Goal: Contribute content: Contribute content

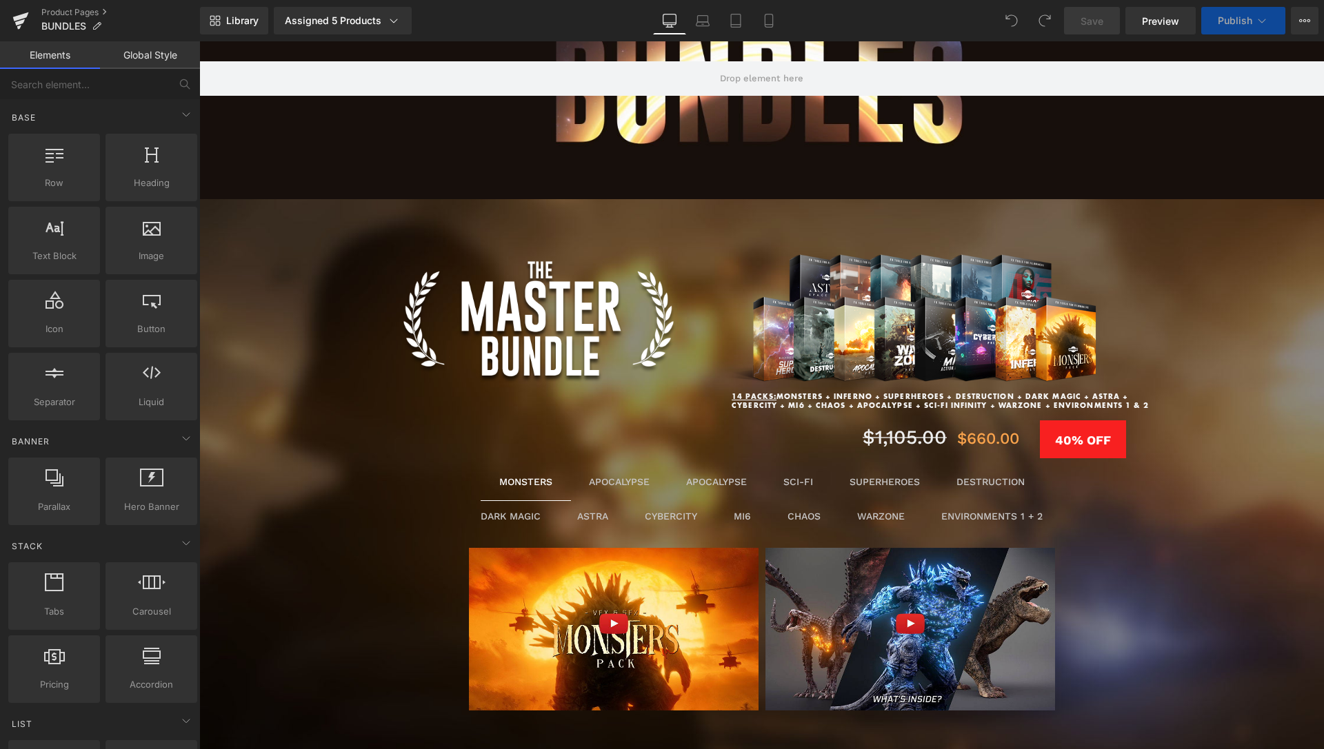
scroll to position [563, 0]
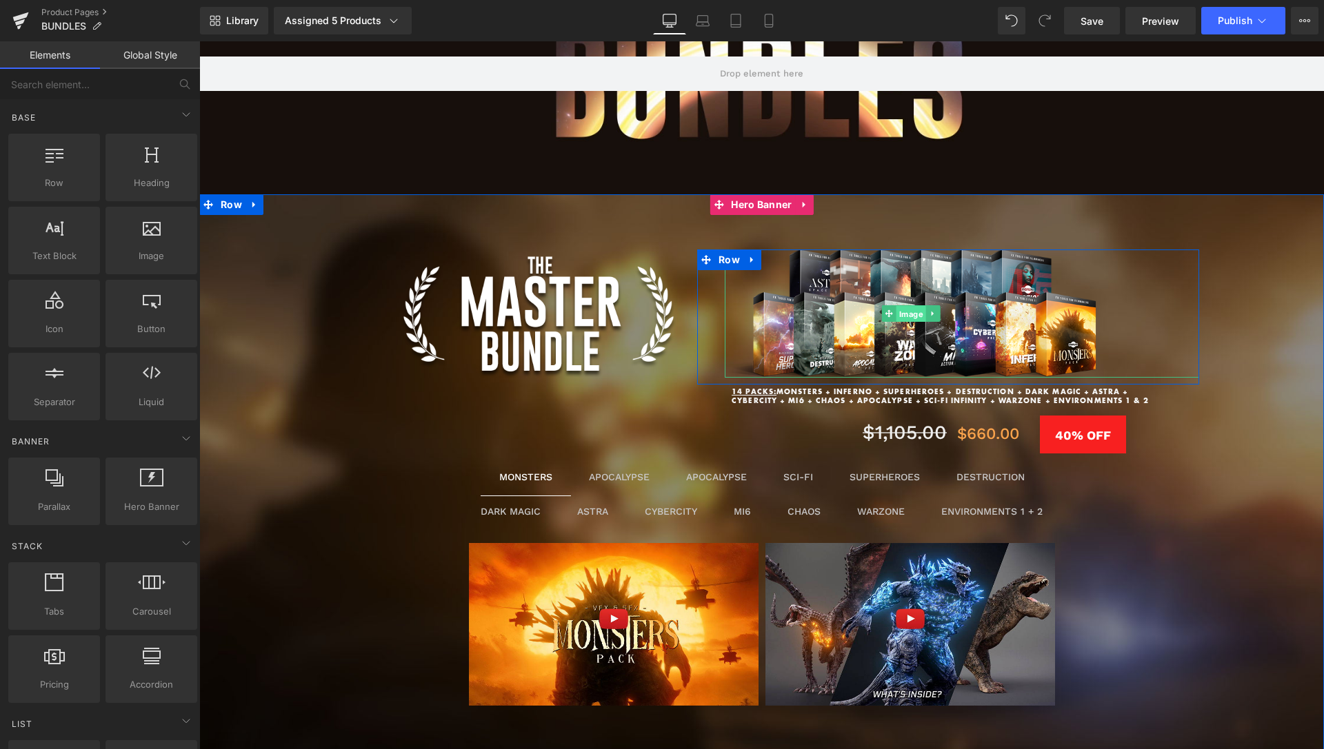
click at [907, 316] on span "Image" at bounding box center [911, 313] width 30 height 17
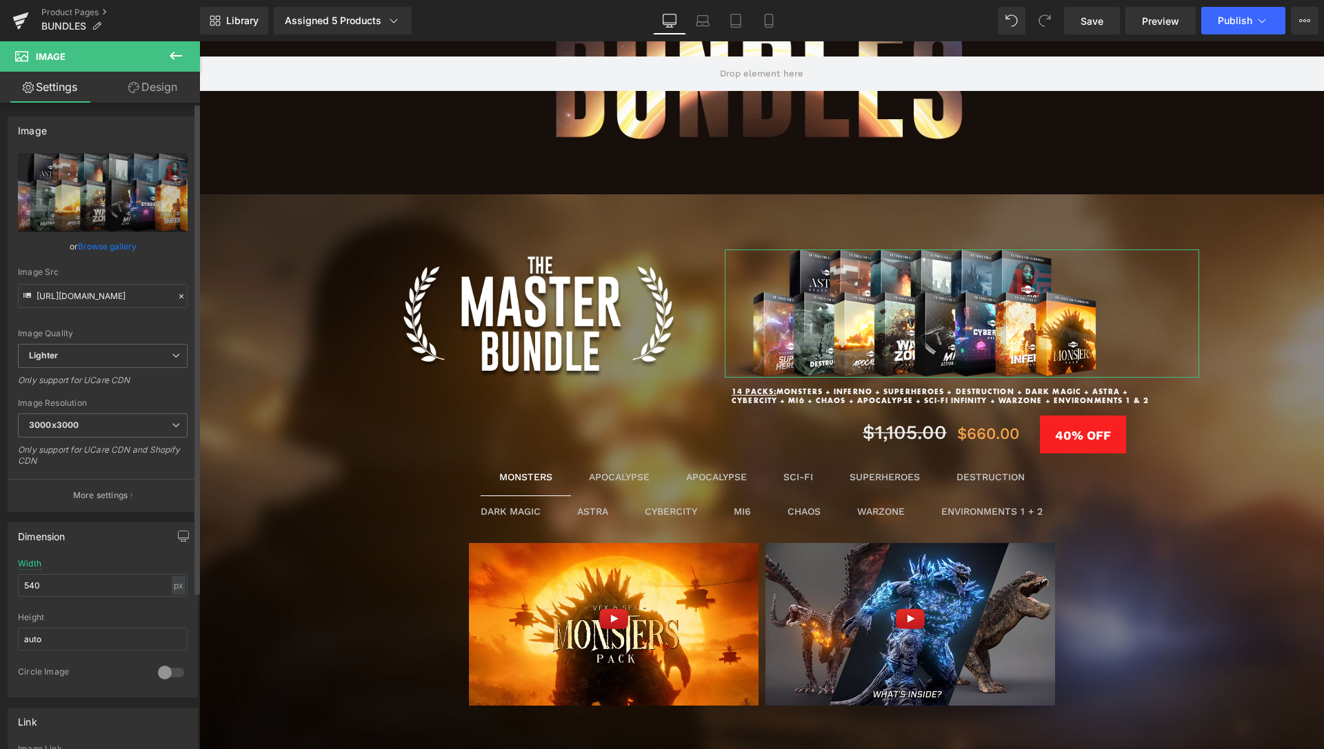
click at [123, 249] on link "Browse gallery" at bounding box center [107, 246] width 59 height 24
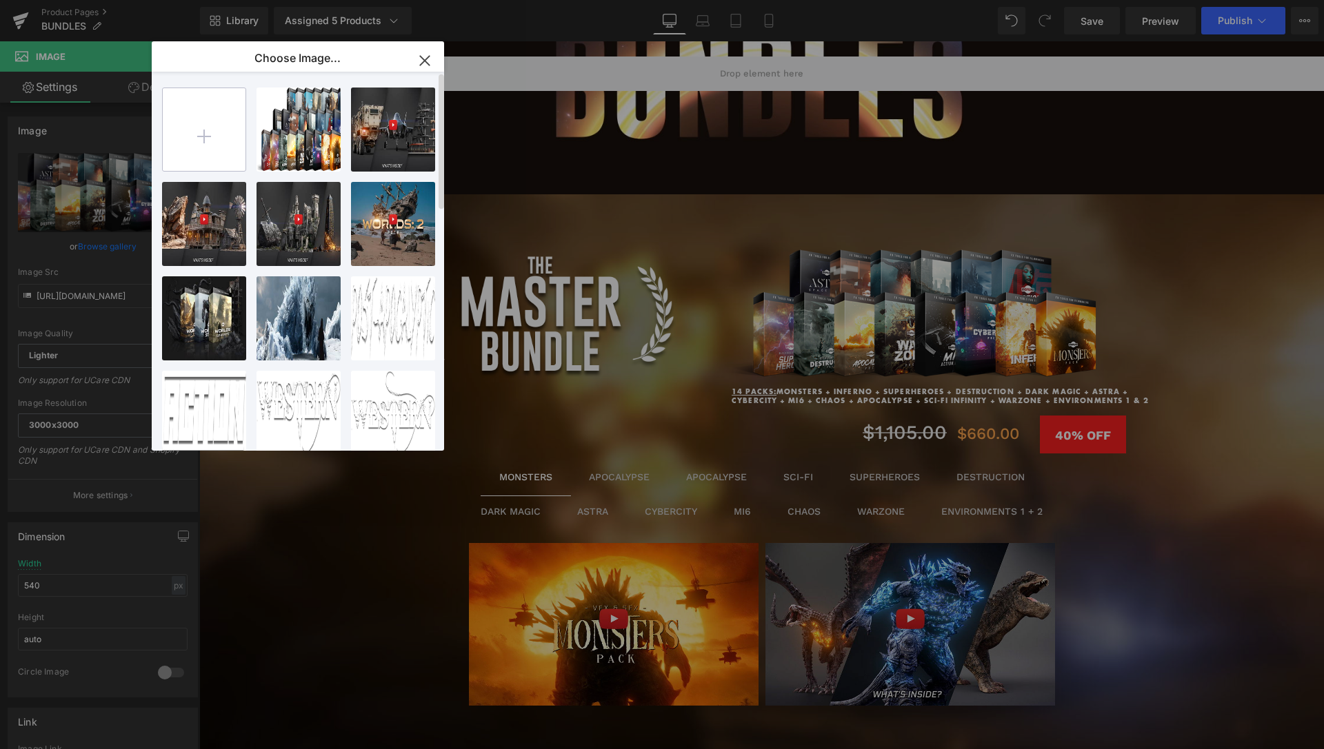
click at [207, 150] on input "file" at bounding box center [204, 129] width 83 height 83
type input "C:\fakepath\Ultimate-Packs-New-6.png"
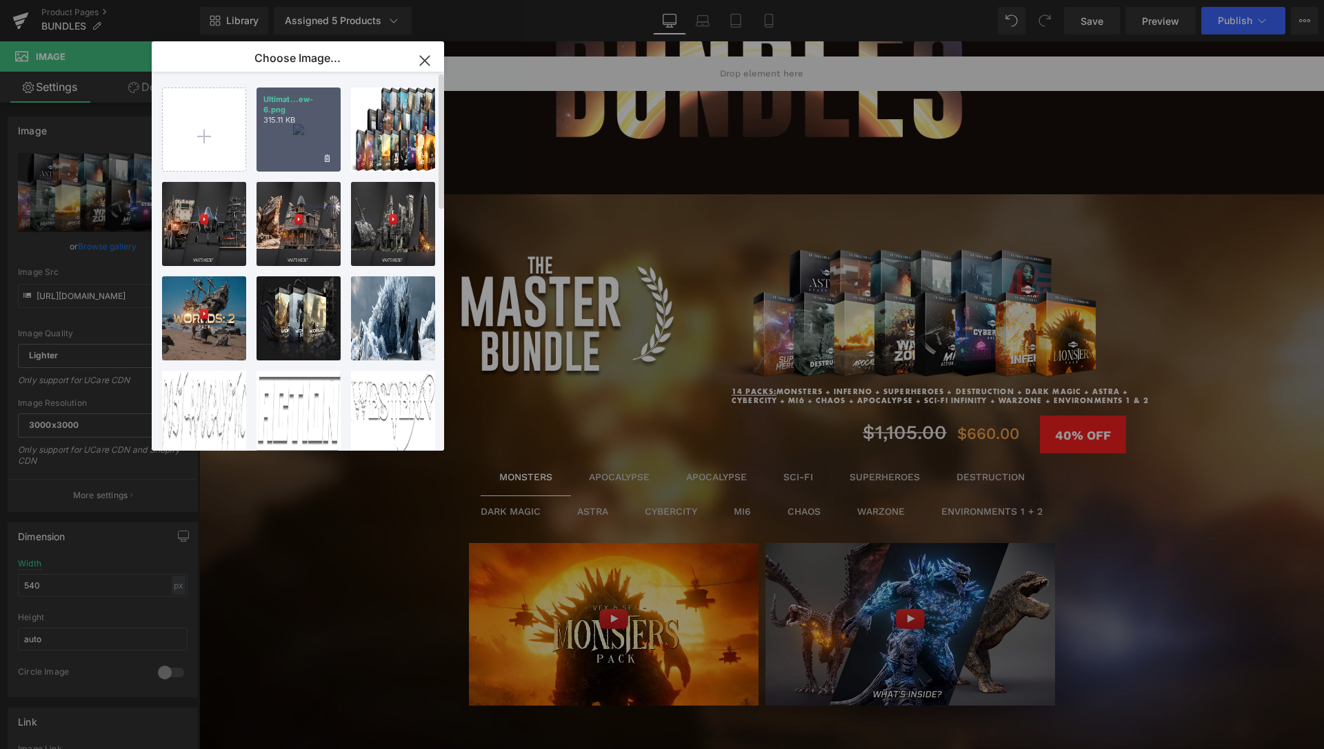
drag, startPoint x: 276, startPoint y: 141, endPoint x: 12, endPoint y: 144, distance: 264.7
click at [276, 141] on div "Ultimat...ew-6.png 315.11 KB" at bounding box center [298, 130] width 84 height 84
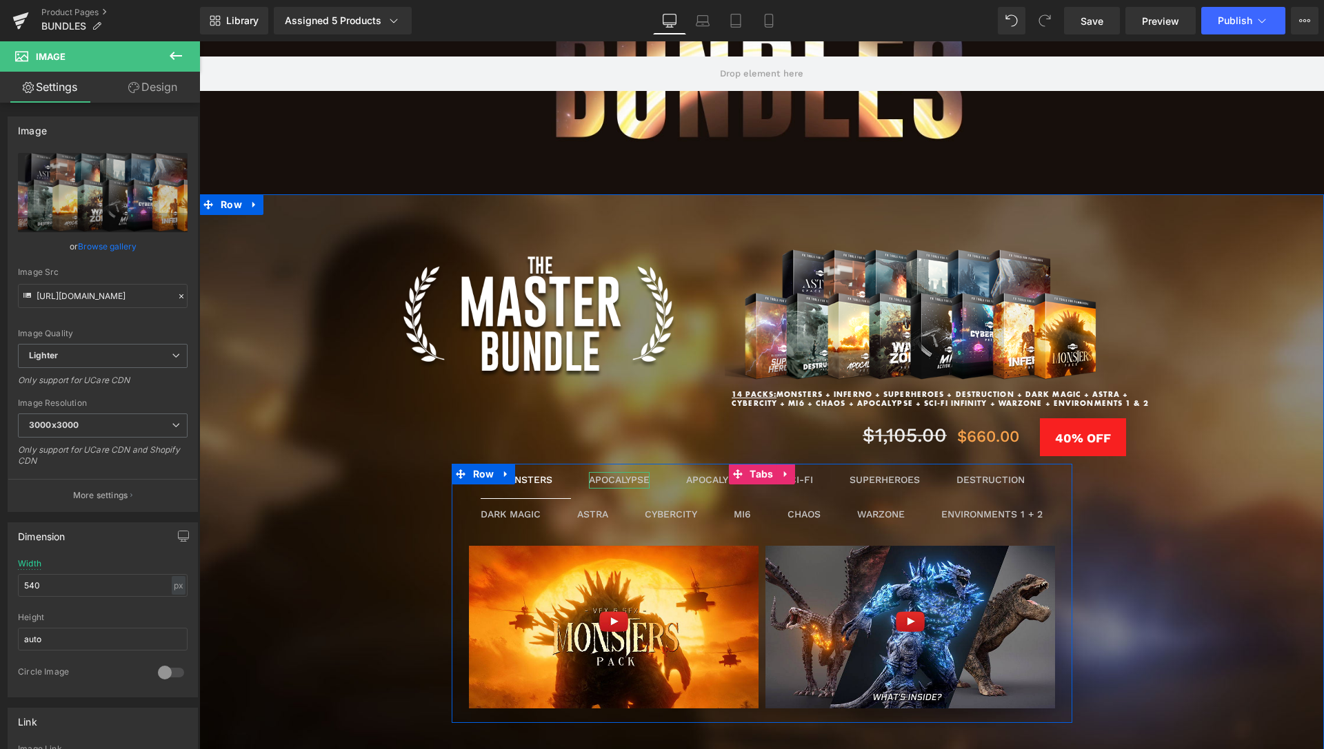
click at [607, 483] on div "APOCALYPSE" at bounding box center [619, 480] width 61 height 17
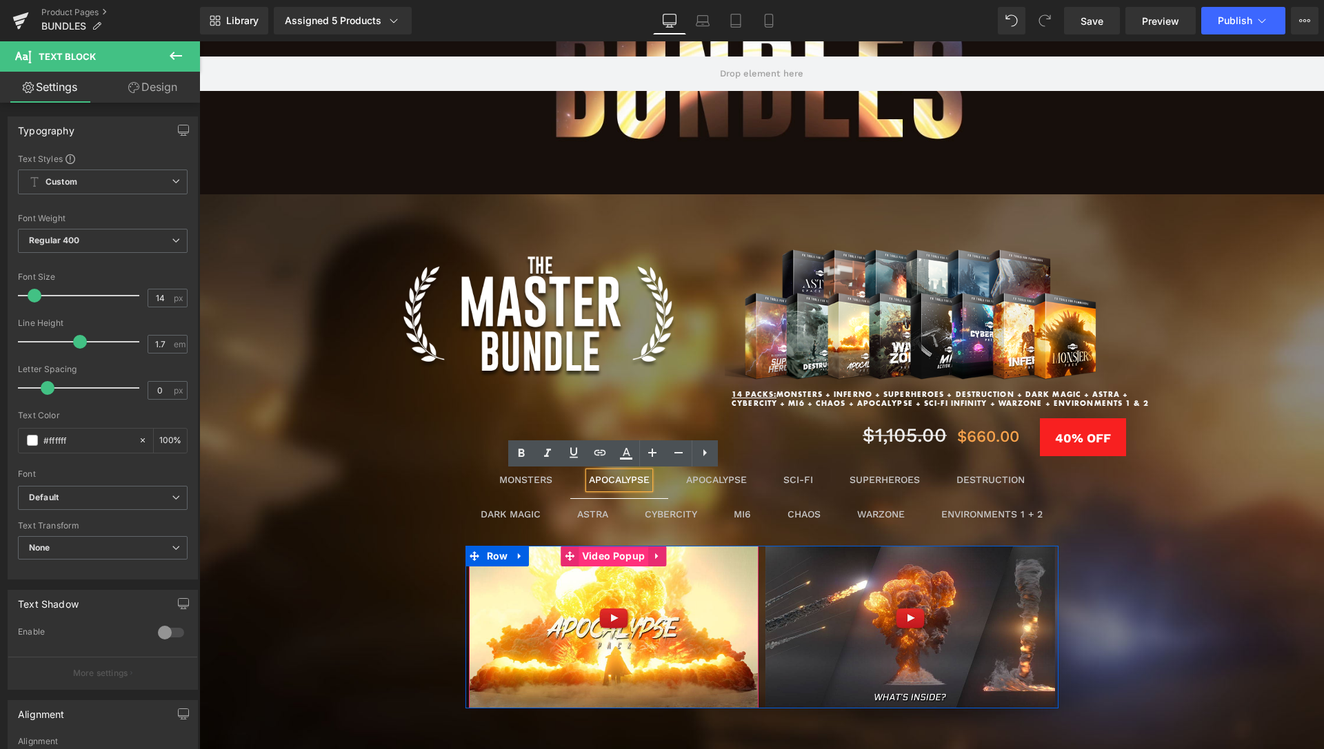
click at [617, 557] on span "Video Popup" at bounding box center [613, 556] width 70 height 21
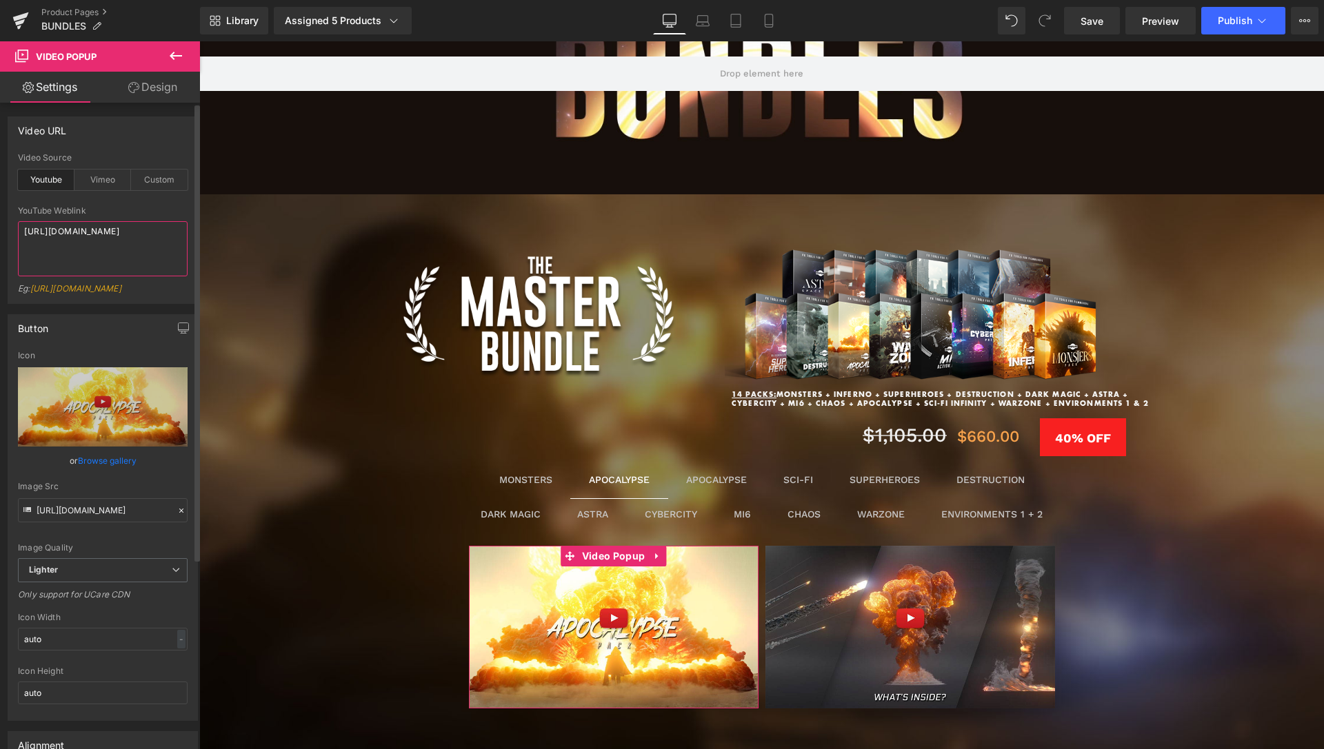
drag, startPoint x: 168, startPoint y: 229, endPoint x: 14, endPoint y: 205, distance: 156.2
click at [18, 221] on textarea "[URL][DOMAIN_NAME]" at bounding box center [103, 248] width 170 height 55
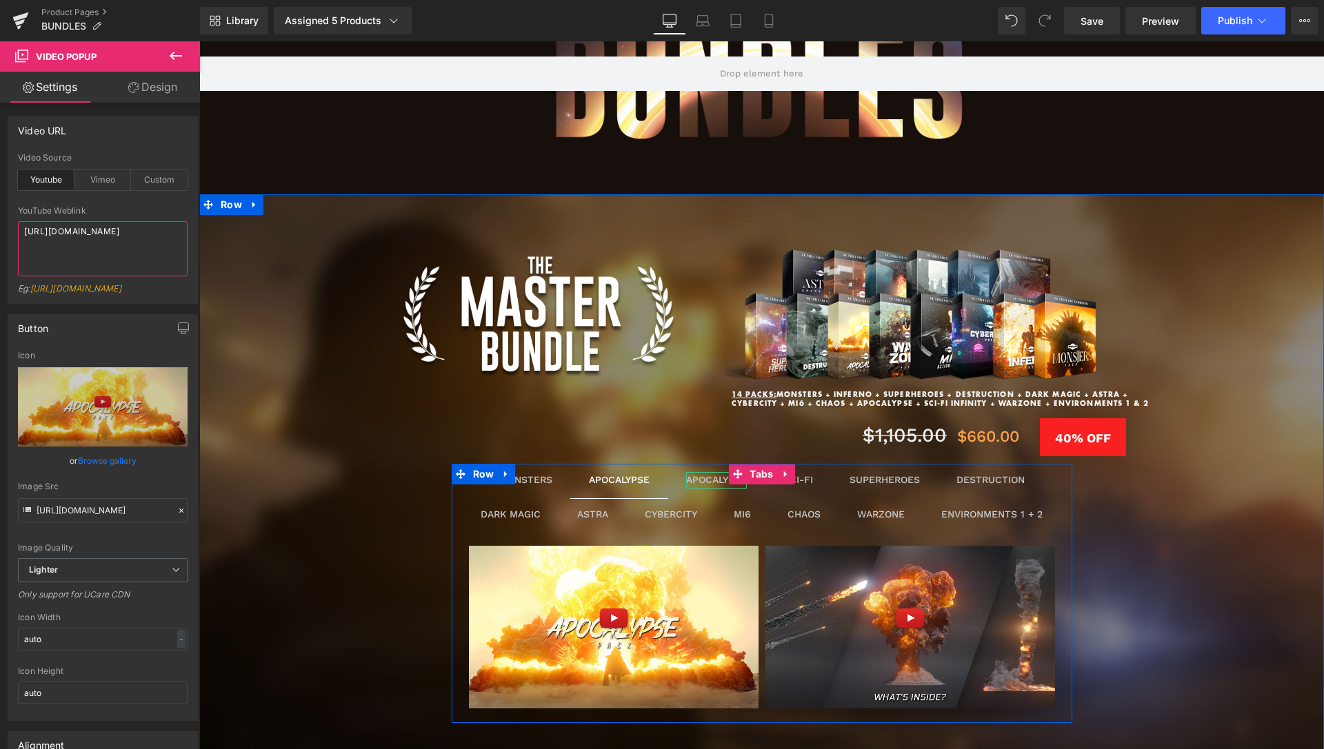
click at [703, 481] on div "APOCALYPSE" at bounding box center [716, 480] width 61 height 17
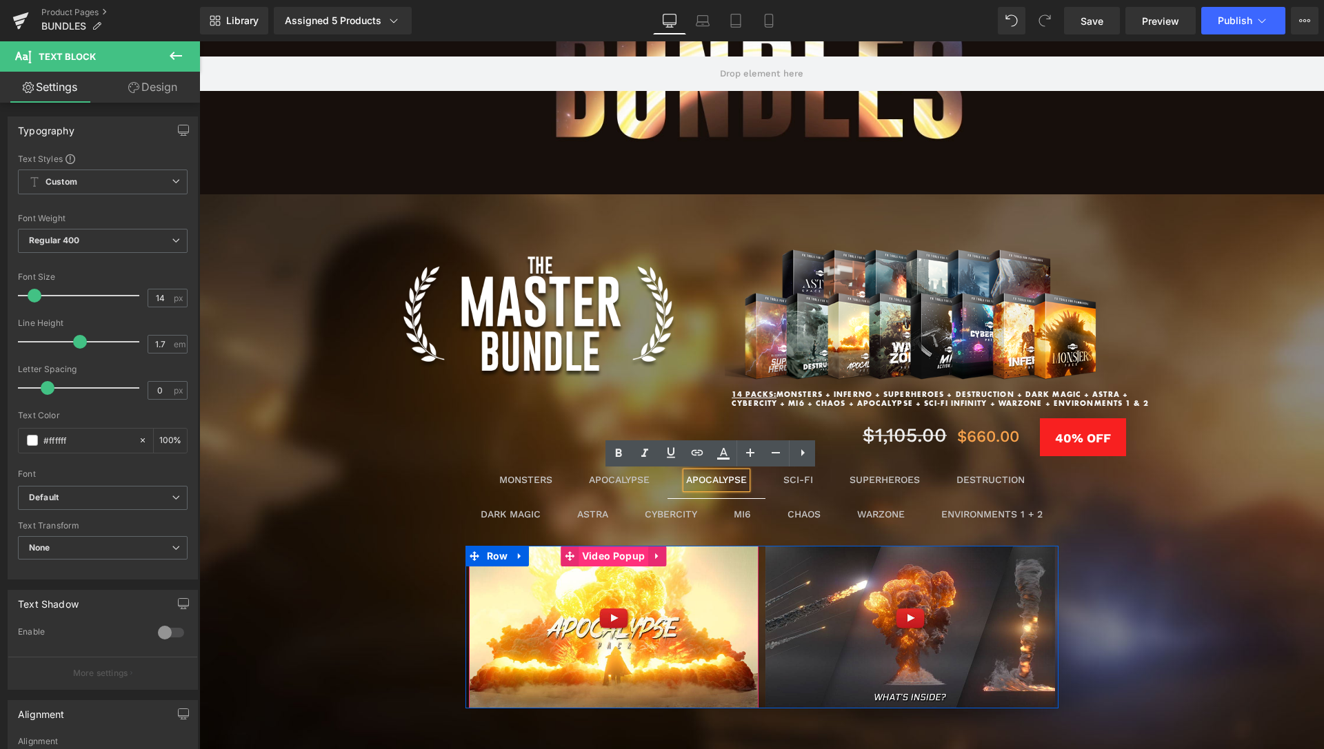
click at [607, 560] on span "Video Popup" at bounding box center [613, 556] width 70 height 21
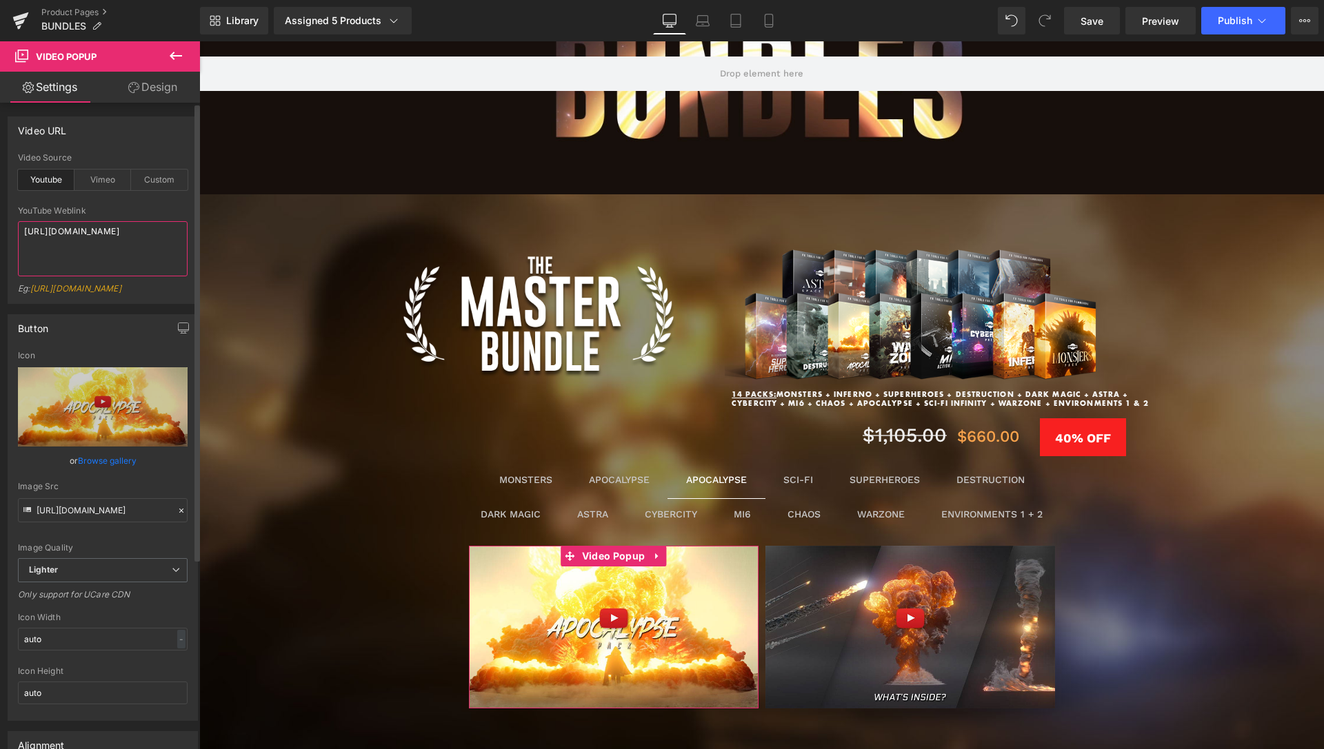
drag, startPoint x: 163, startPoint y: 244, endPoint x: 0, endPoint y: 219, distance: 165.4
click at [18, 221] on textarea "https://youtu.be/h7wrN26u-AA" at bounding box center [103, 248] width 170 height 55
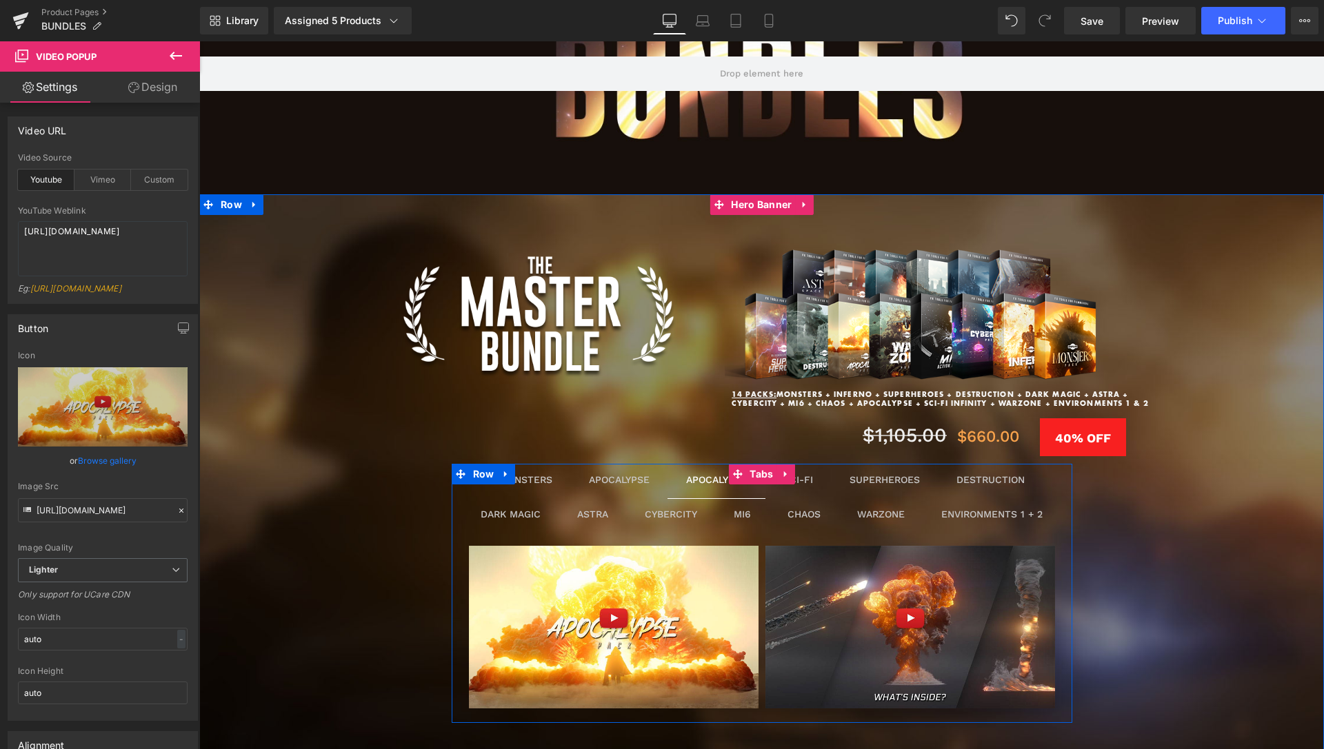
click at [597, 479] on div "APOCALYPSE" at bounding box center [619, 480] width 61 height 17
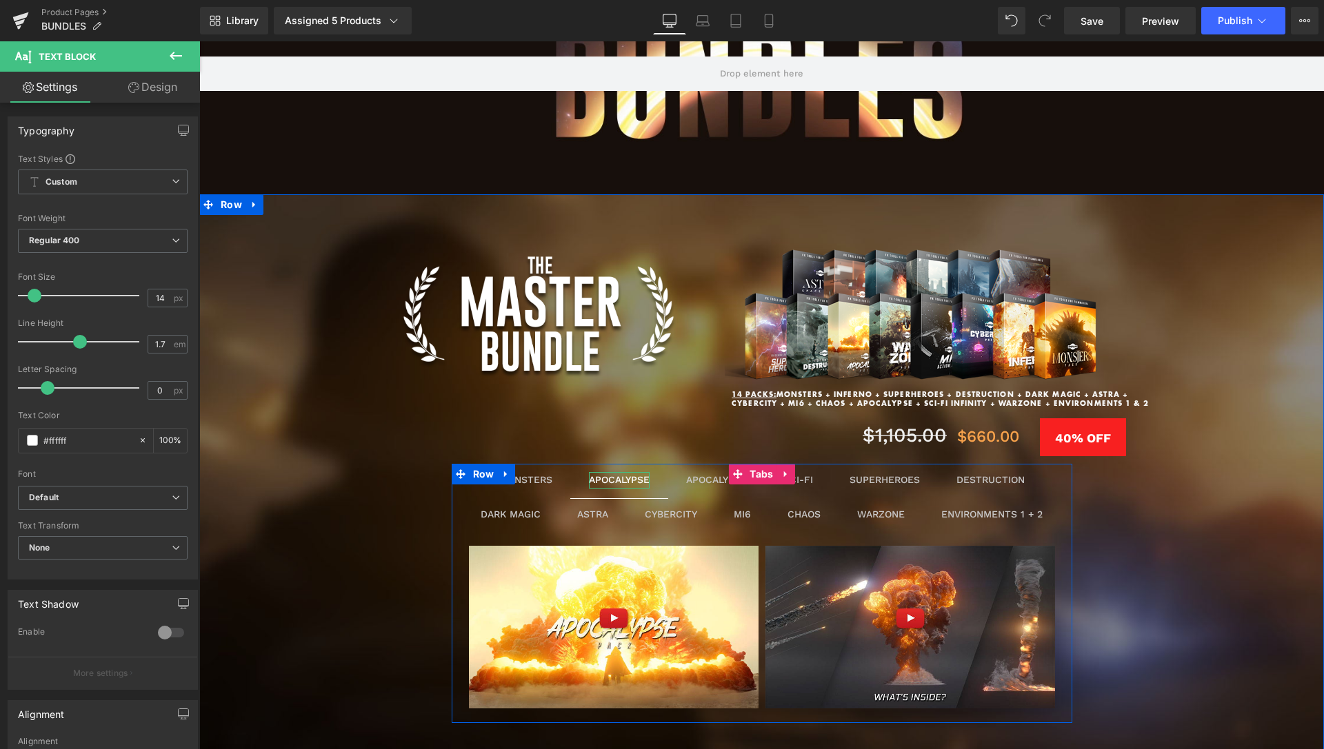
click at [618, 478] on div "APOCALYPSE" at bounding box center [619, 480] width 61 height 17
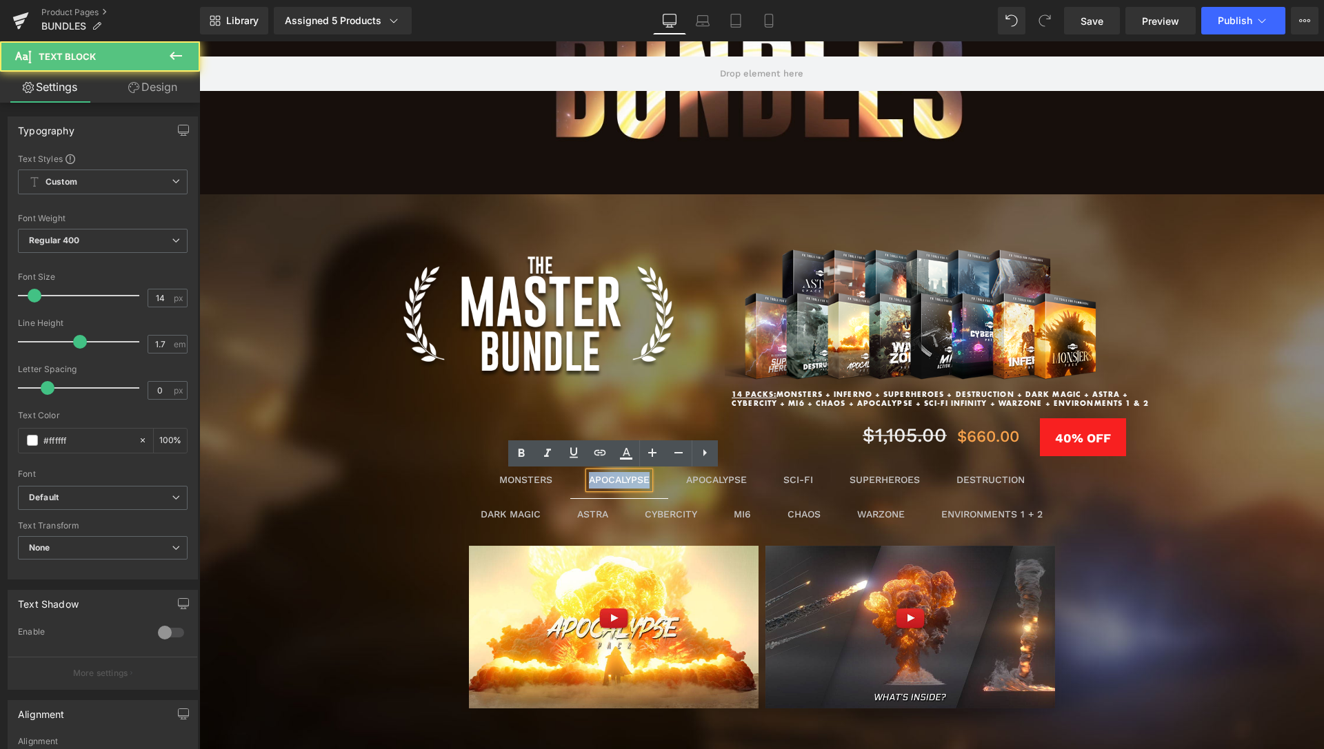
click at [618, 478] on div "APOCALYPSE" at bounding box center [619, 480] width 61 height 17
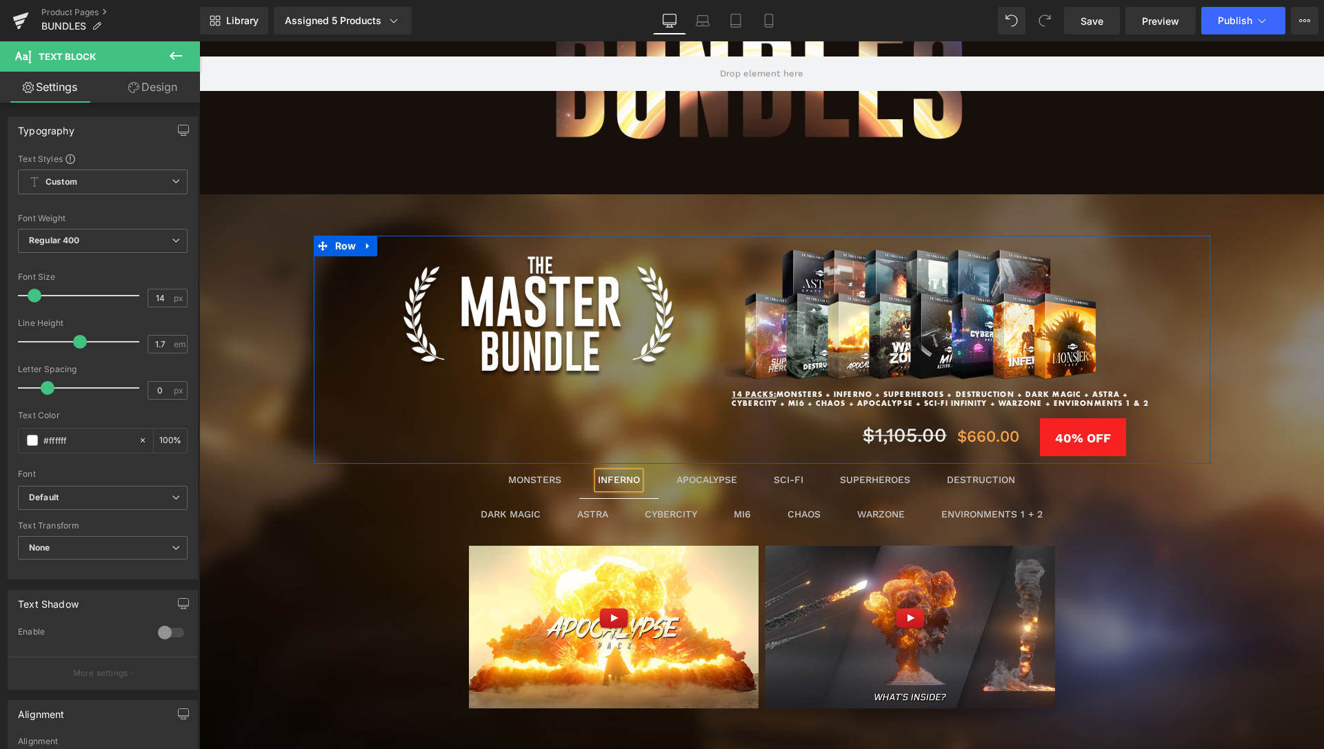
click at [575, 449] on div "Image Image Row 14 PACKS: MONSTERS + INFERNO + SUPERHEROES + DESTRUCTION + DARK…" at bounding box center [762, 350] width 896 height 228
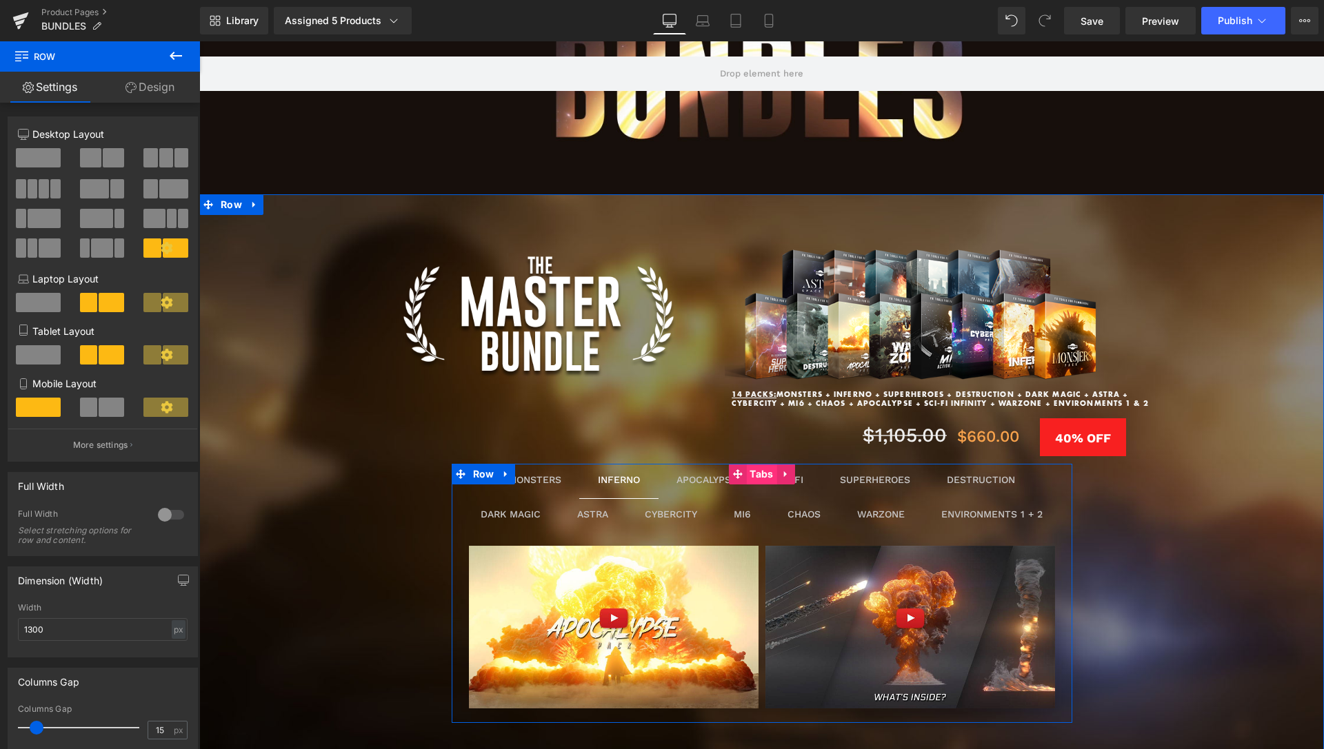
click at [764, 472] on span "Tabs" at bounding box center [761, 474] width 30 height 21
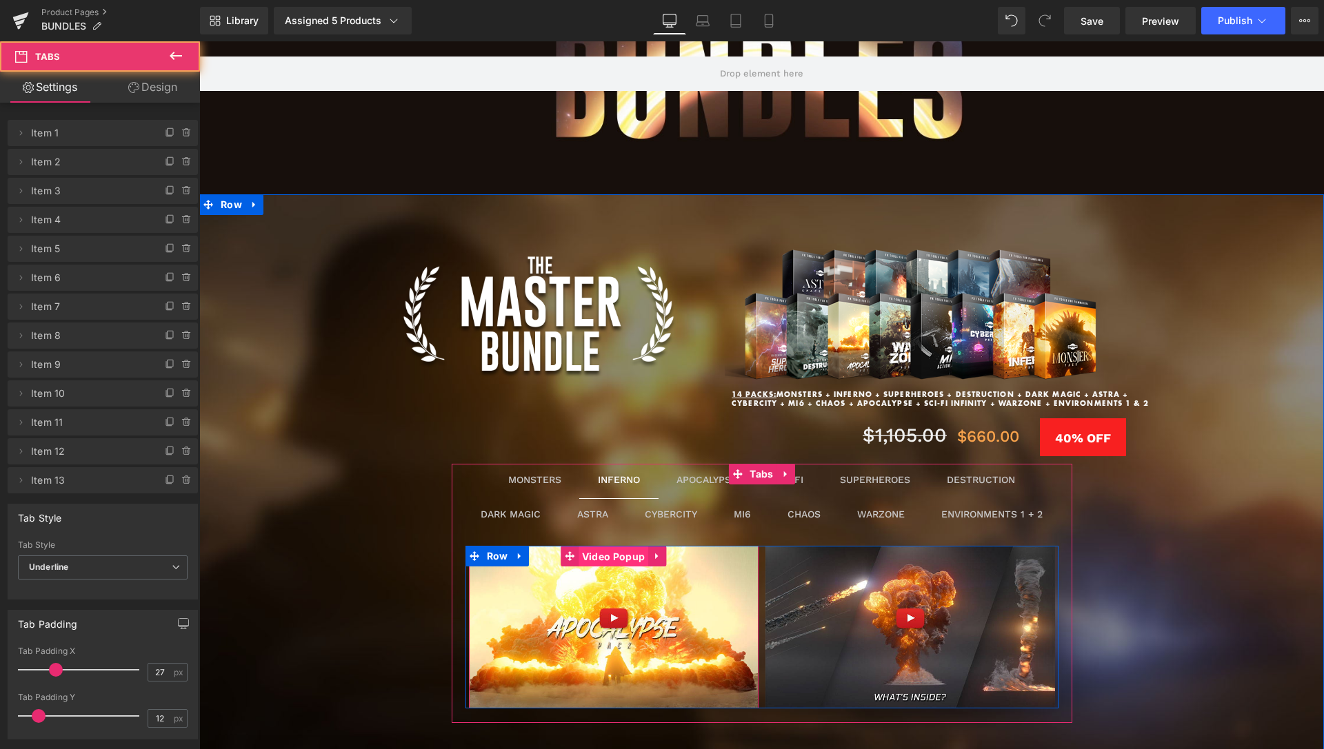
click at [609, 562] on span "Video Popup" at bounding box center [613, 557] width 70 height 21
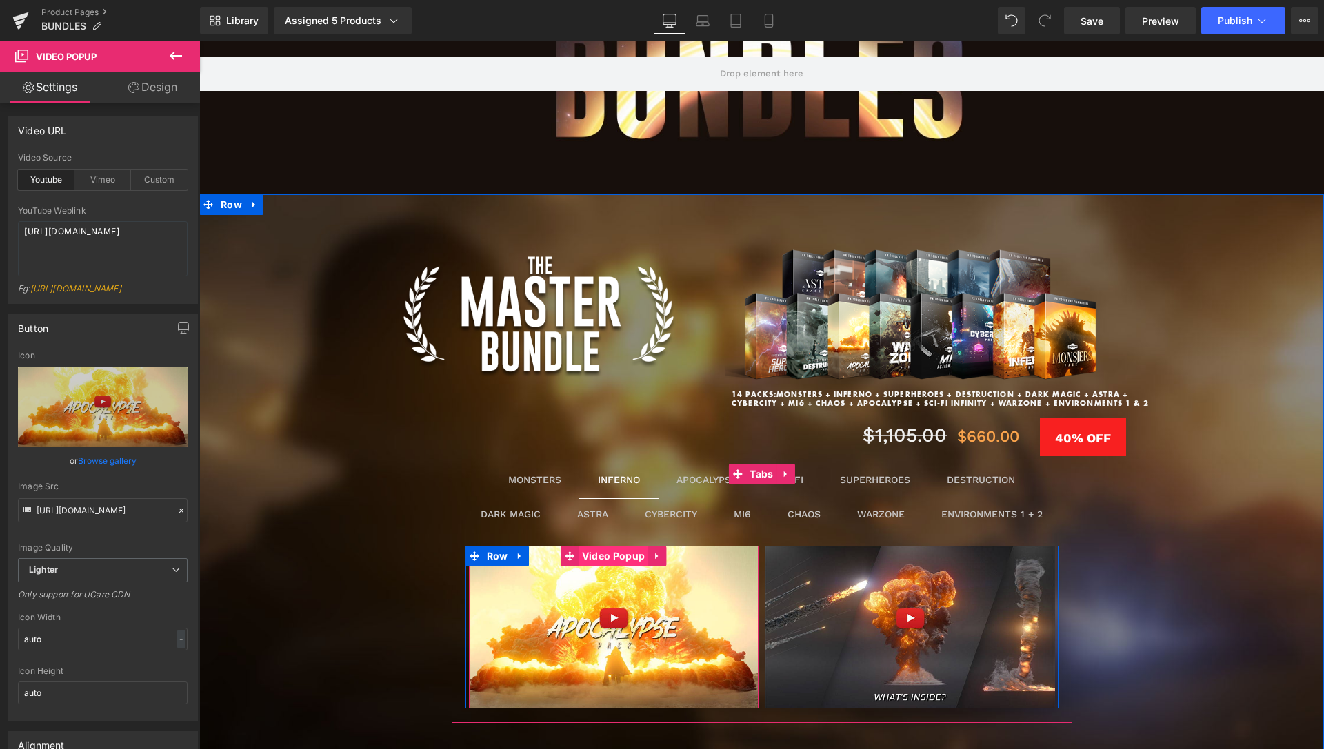
click at [600, 558] on span "Video Popup" at bounding box center [613, 556] width 70 height 21
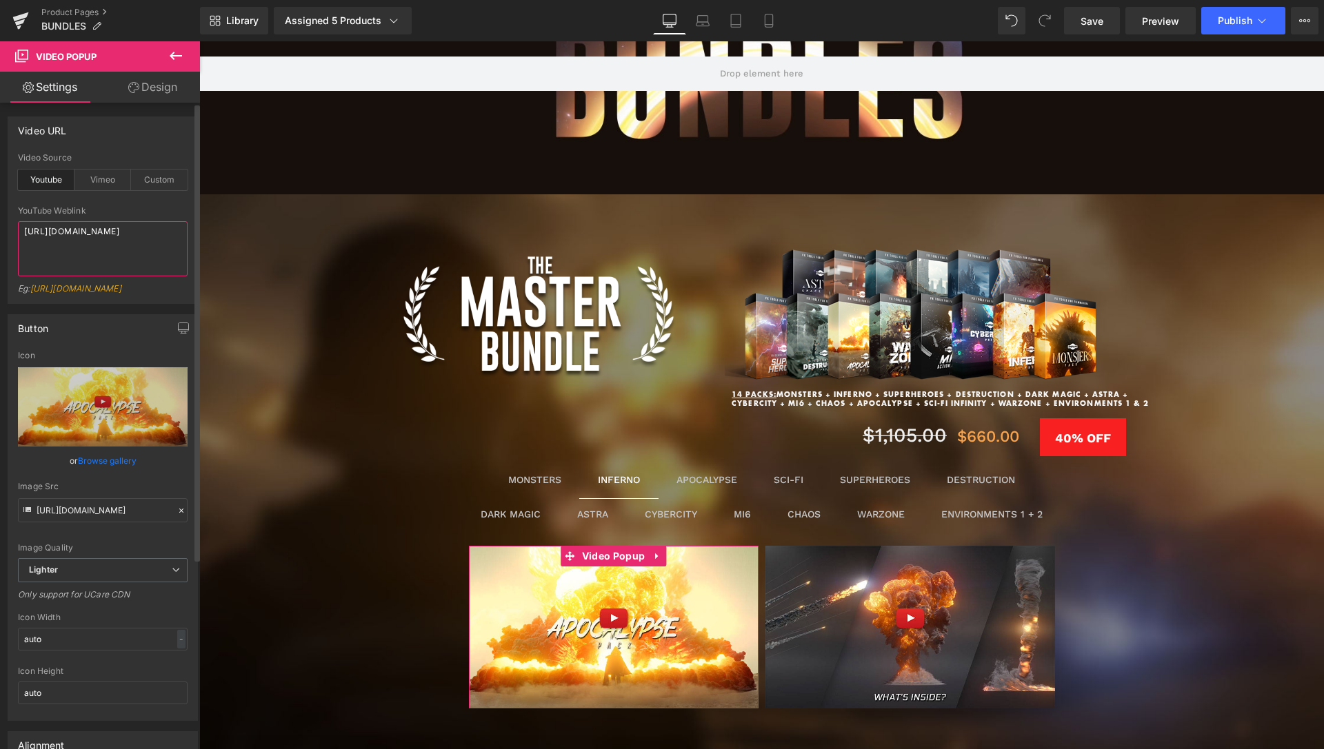
drag, startPoint x: 134, startPoint y: 233, endPoint x: 0, endPoint y: 228, distance: 134.5
click at [18, 228] on textarea "https://youtu.be/h7wrN26u-AA" at bounding box center [103, 248] width 170 height 55
type textarea "https://youtu.be/EYDIxWNwdy8?si=Eqkk1F7k4Ule9HjF"
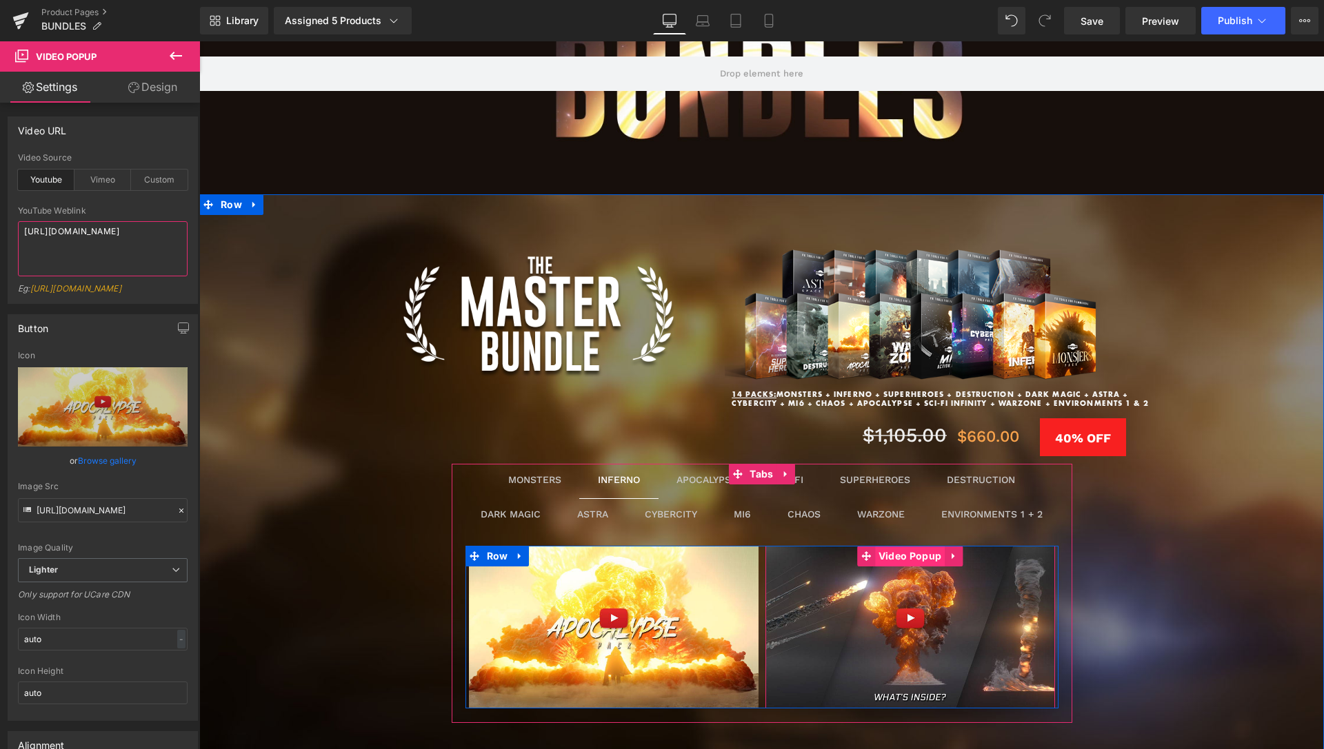
click at [905, 556] on span "Video Popup" at bounding box center [910, 556] width 70 height 21
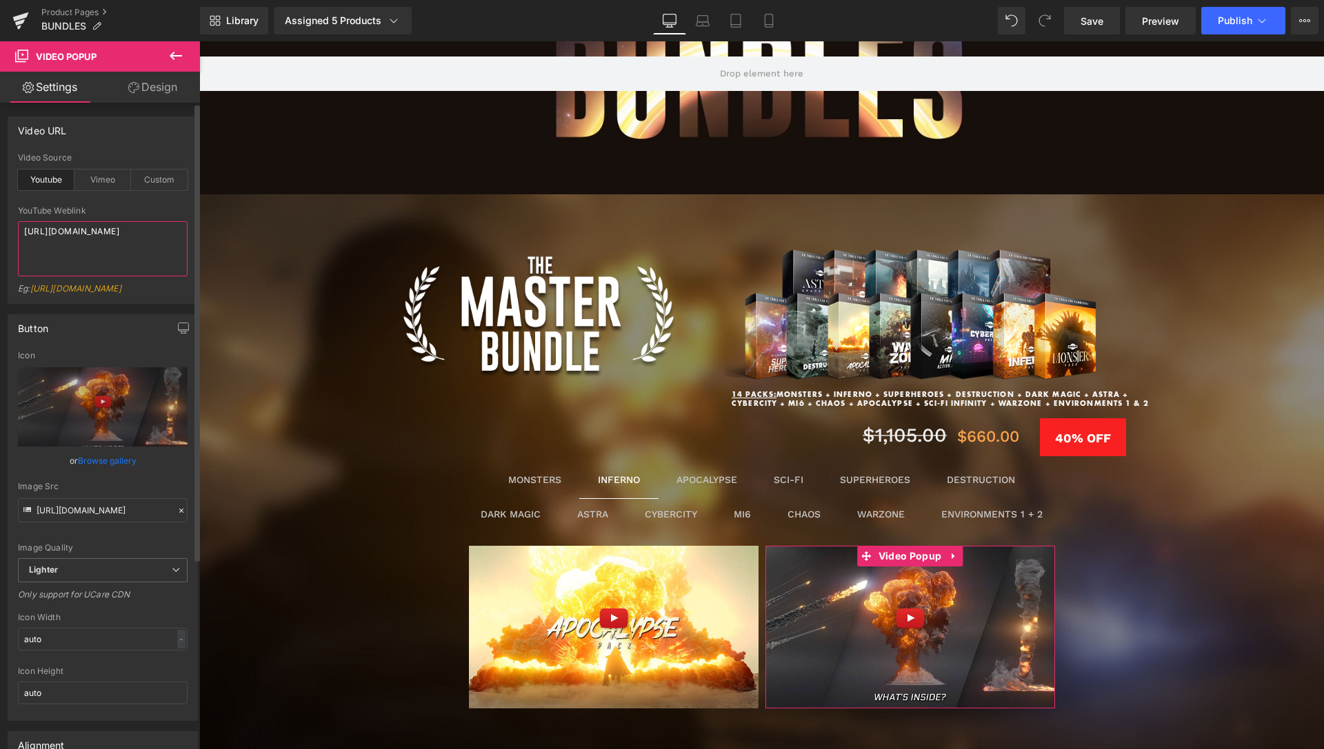
drag, startPoint x: 152, startPoint y: 235, endPoint x: 0, endPoint y: 232, distance: 151.7
click at [18, 232] on textarea "https://youtu.be/2-tS3atb17M" at bounding box center [103, 248] width 170 height 55
paste textarea "Tvfse3a65kc?si=RMQMoEQNY8yu9Z3_"
type textarea "https://youtu.be/Tvfse3a65kc?si=RMQMoEQNY8yu9Z3_"
click at [147, 251] on textarea "https://youtu.be/Tvfse3a65kc?si=RMQMoEQNY8yu9Z3_" at bounding box center [103, 248] width 170 height 55
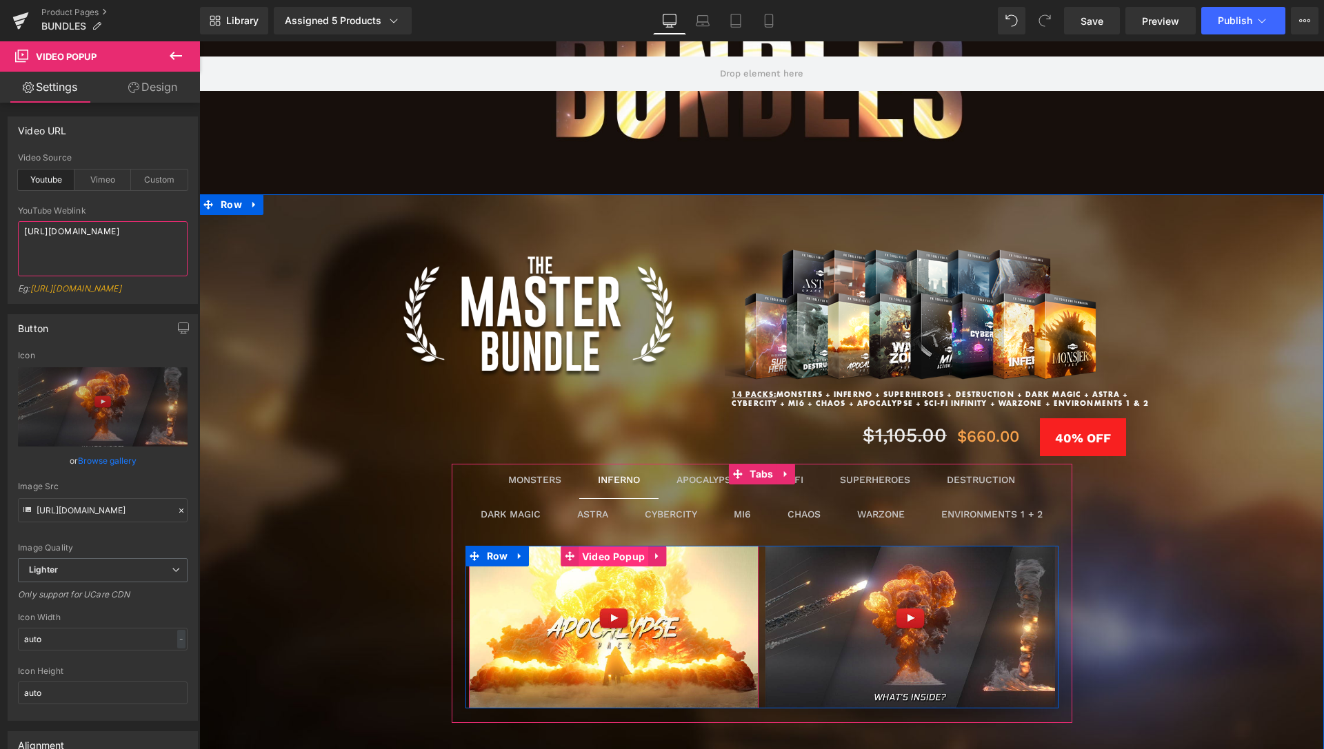
click at [596, 558] on span "Video Popup" at bounding box center [613, 557] width 70 height 21
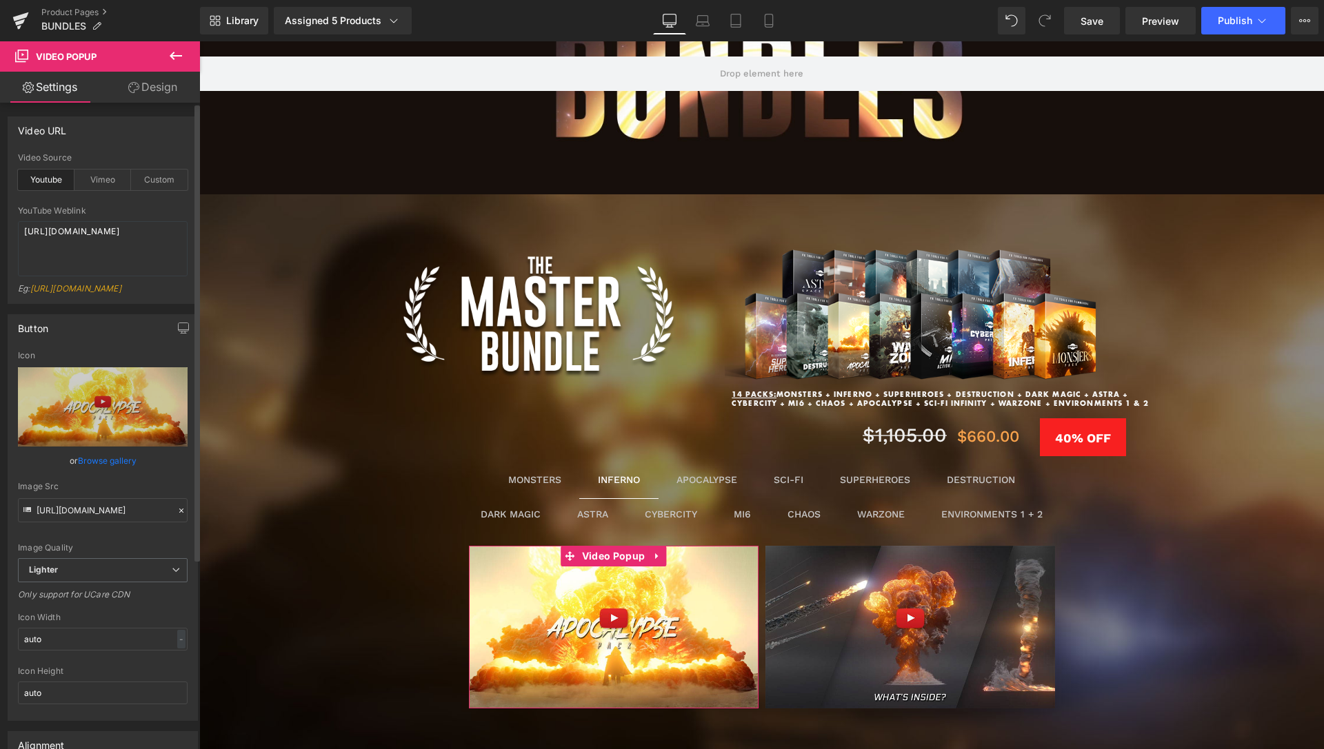
click at [119, 472] on link "Browse gallery" at bounding box center [107, 461] width 59 height 24
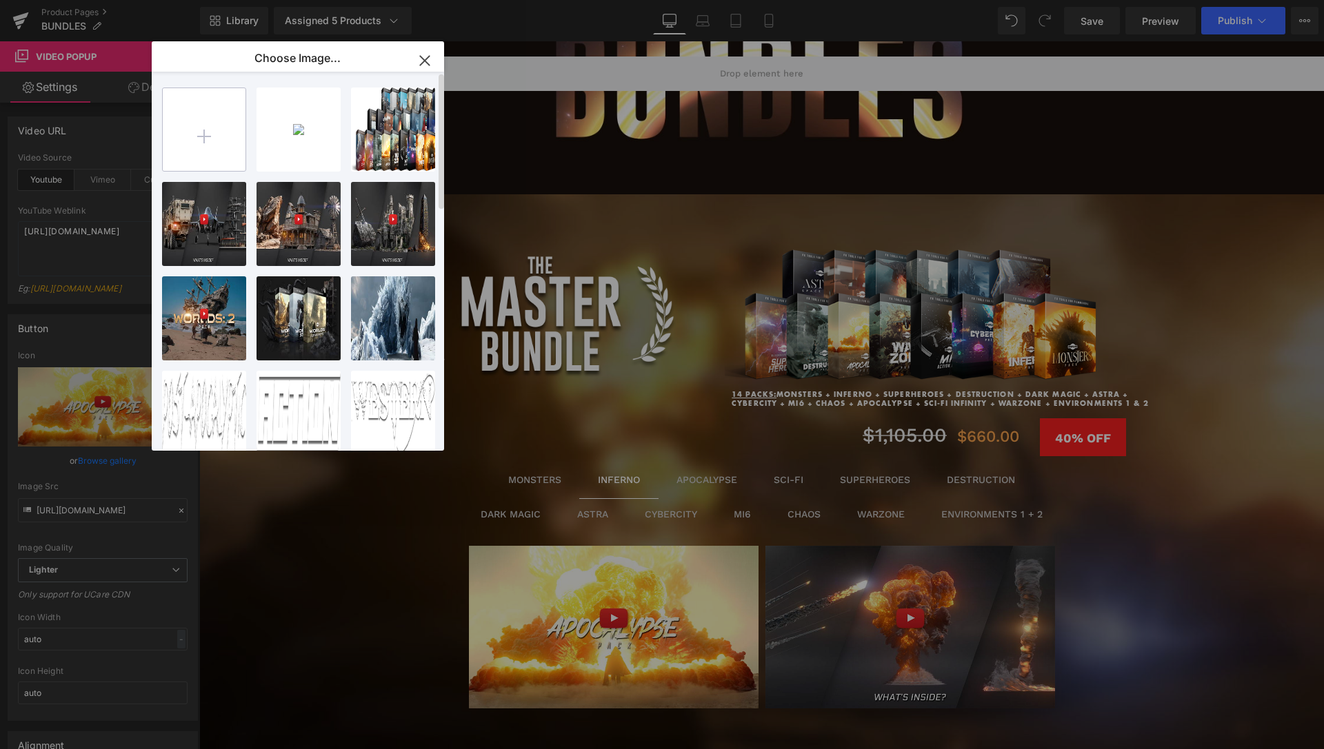
click at [241, 117] on input "file" at bounding box center [204, 129] width 83 height 83
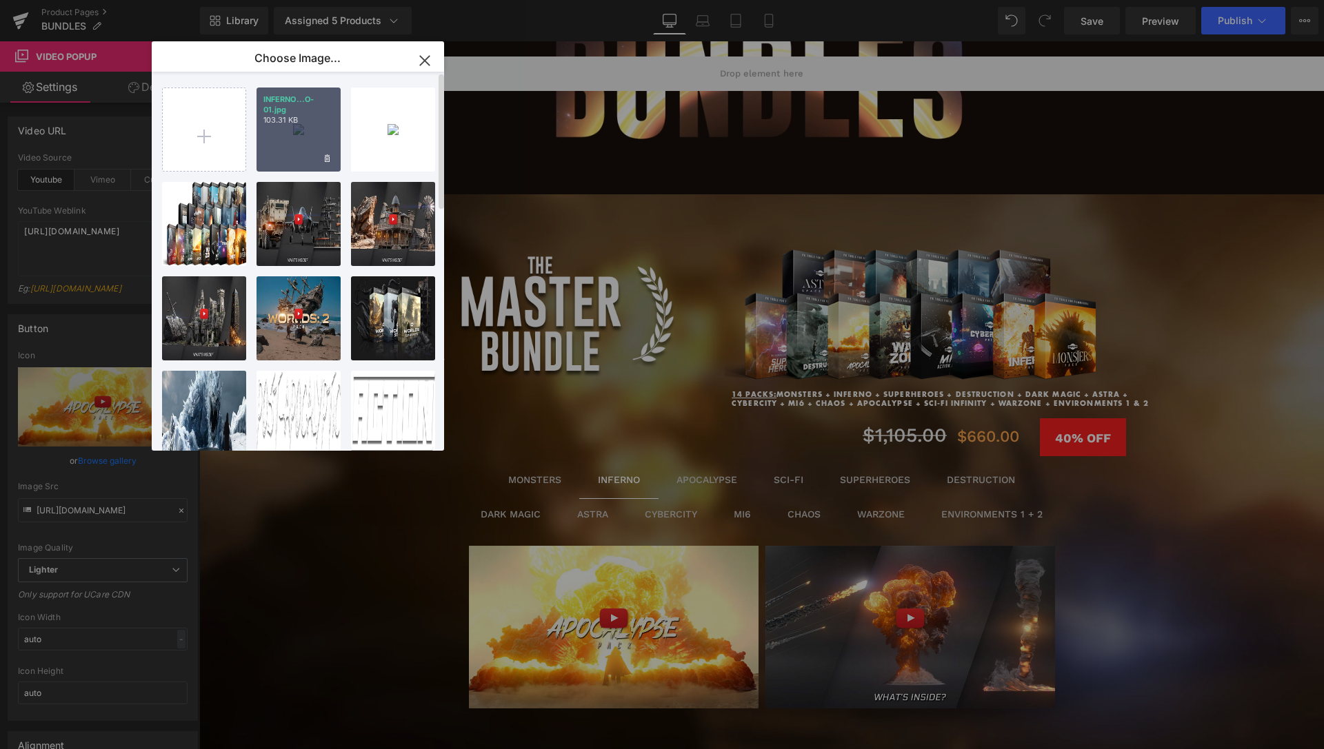
click at [0, 0] on div "INFERNO...O-01.jpg 103.31 KB" at bounding box center [0, 0] width 0 height 0
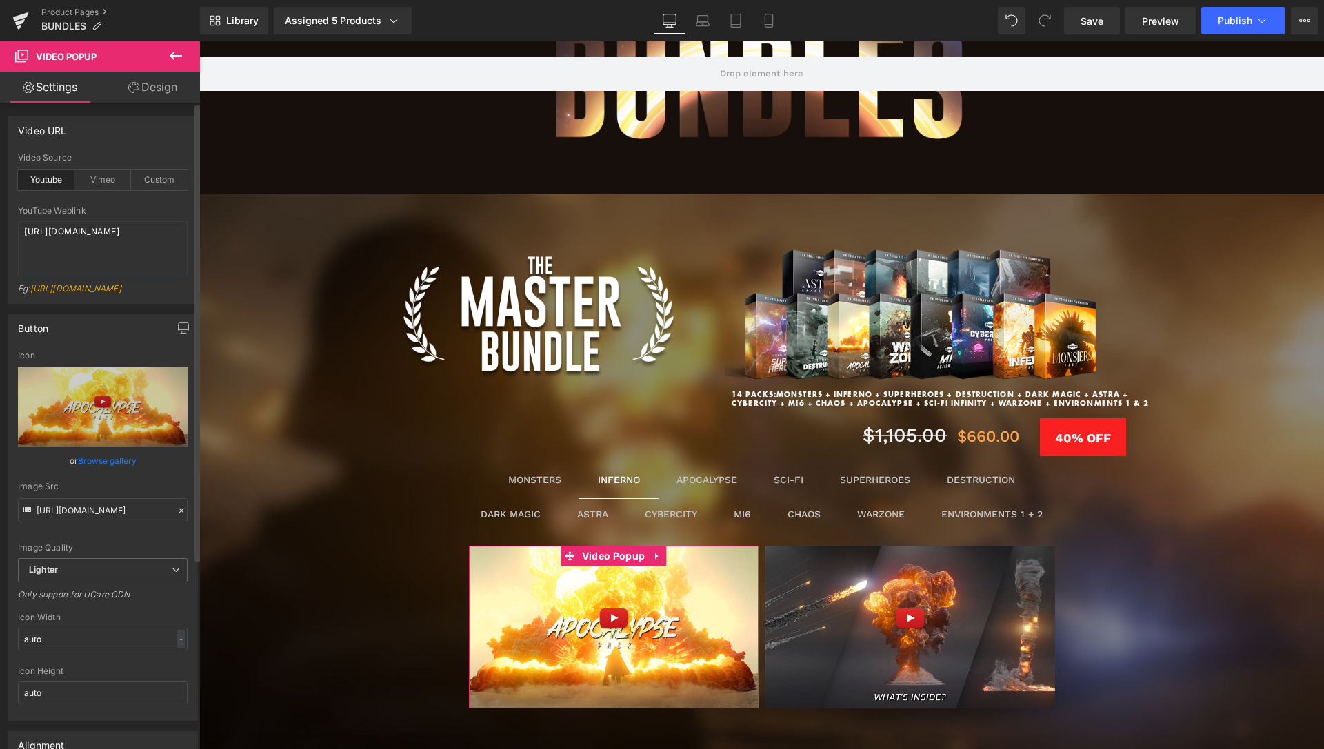
click at [85, 468] on link "Browse gallery" at bounding box center [107, 461] width 59 height 24
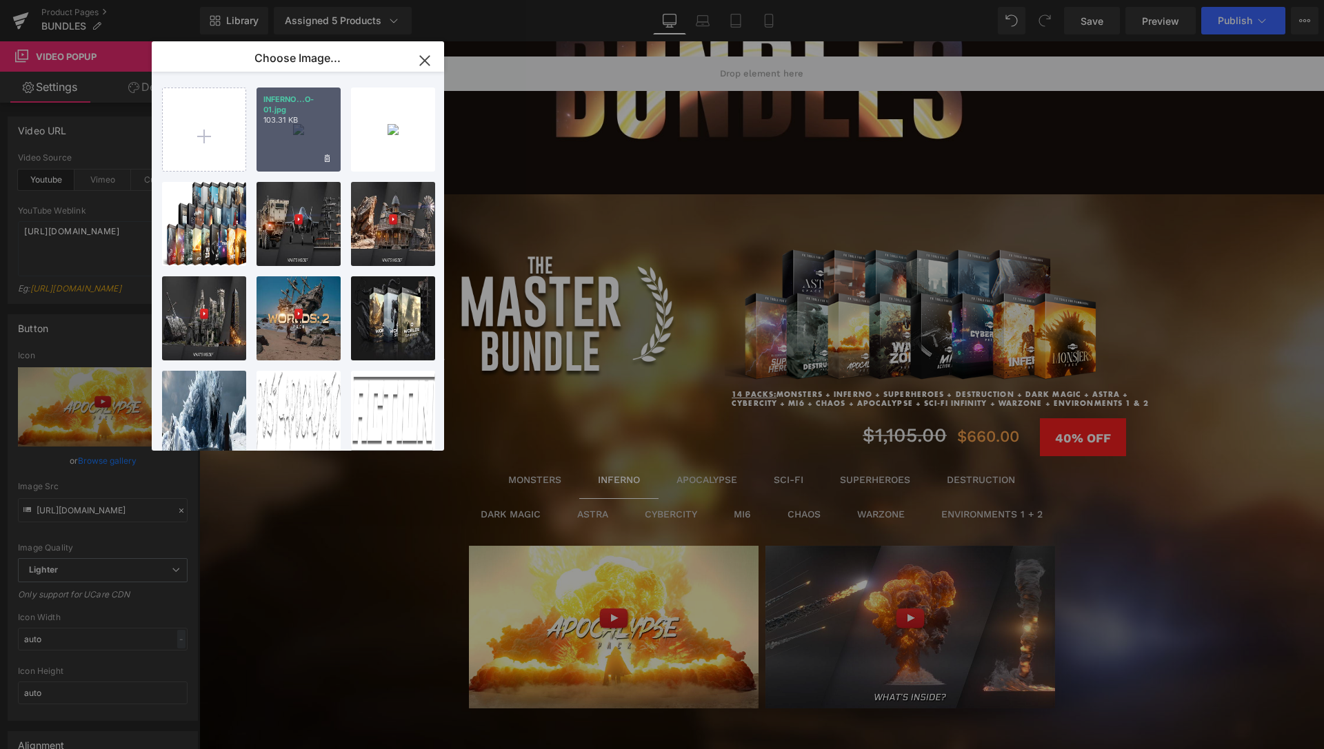
click at [0, 0] on div "INFERNO...O-01.jpg 103.31 KB" at bounding box center [0, 0] width 0 height 0
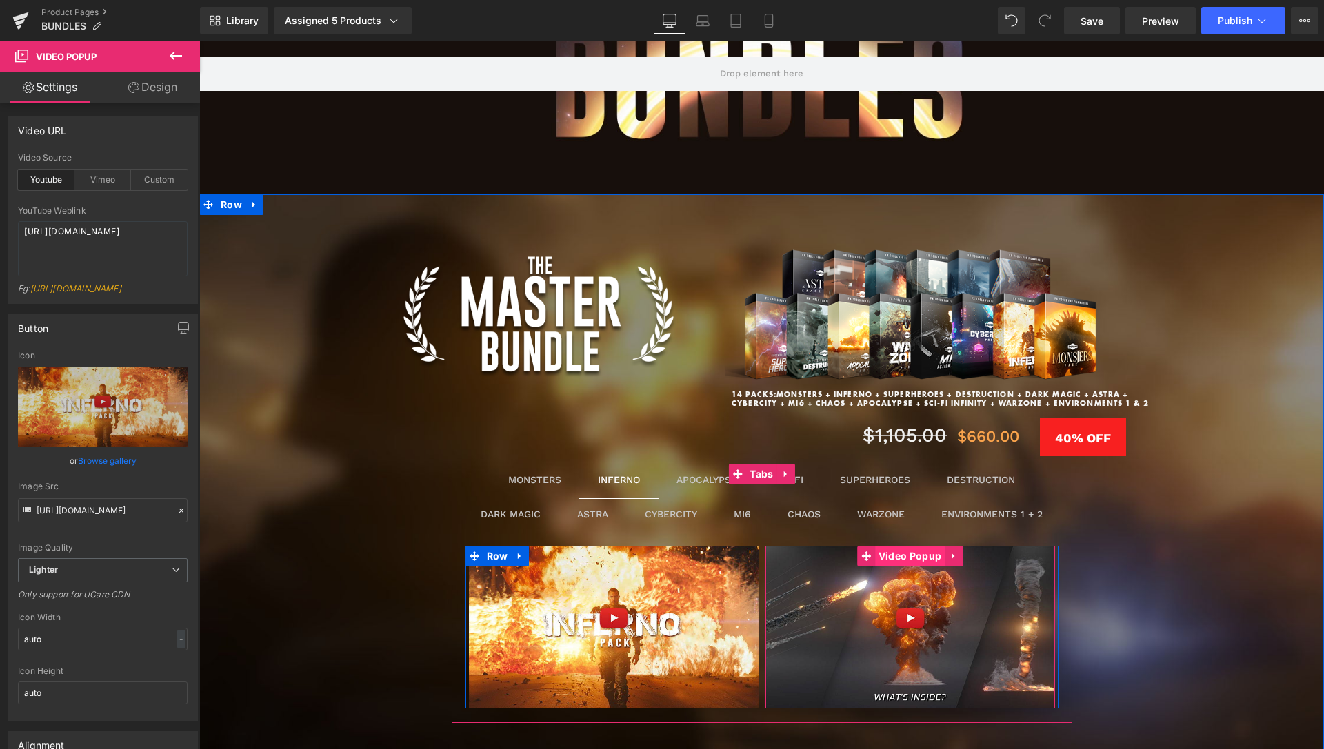
click at [916, 554] on span "Video Popup" at bounding box center [910, 556] width 70 height 21
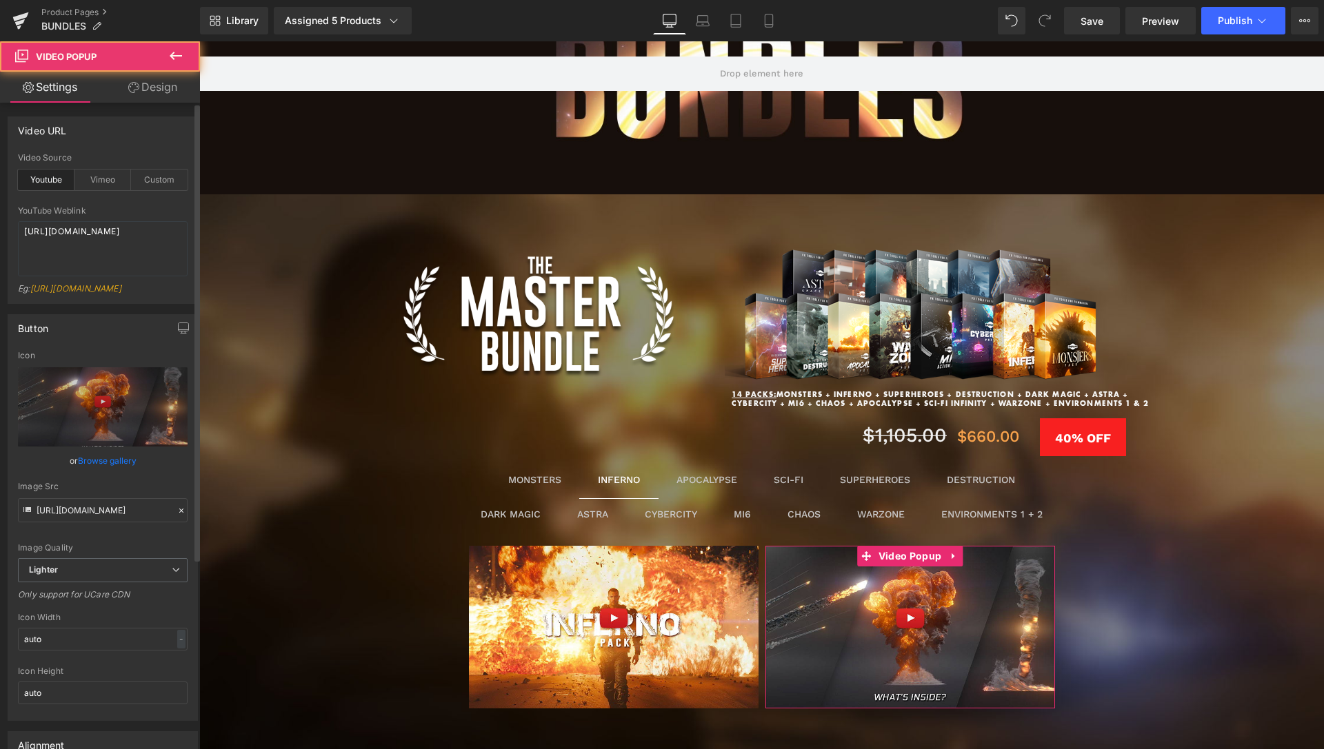
click at [93, 472] on link "Browse gallery" at bounding box center [107, 461] width 59 height 24
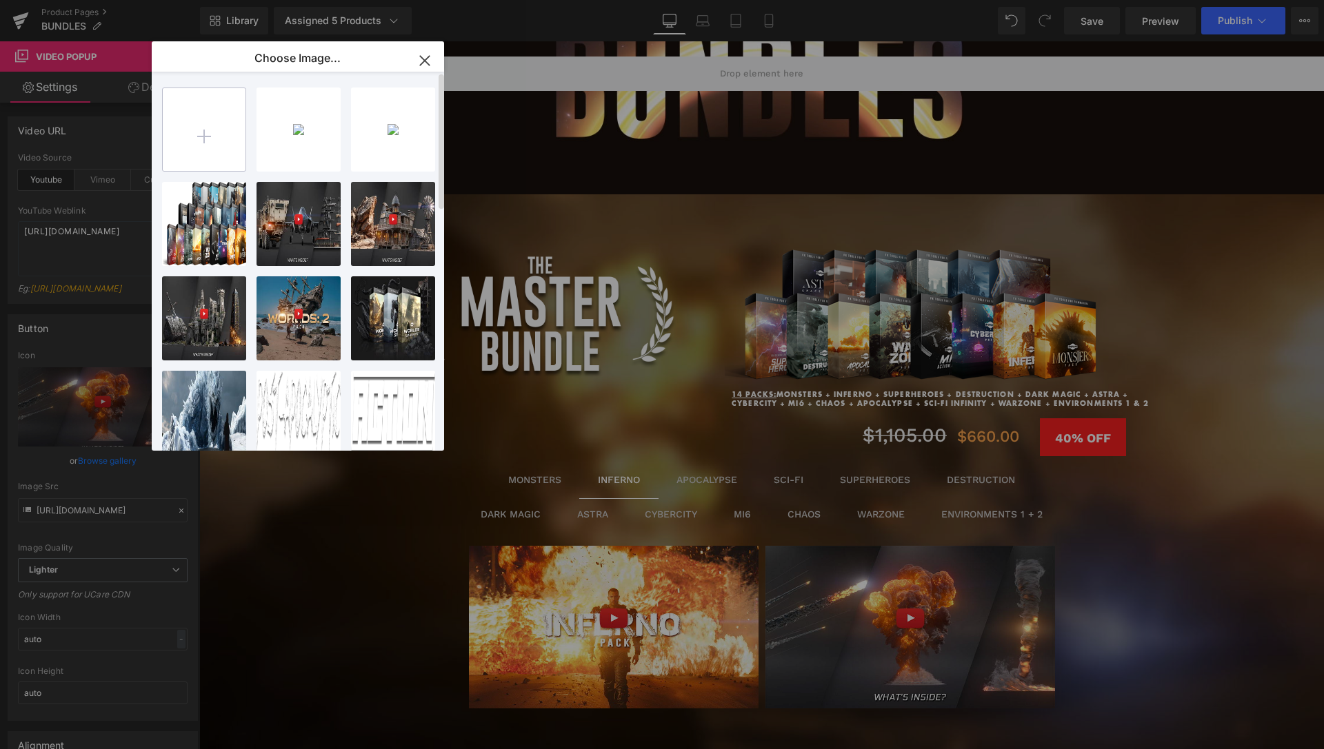
click at [209, 135] on input "file" at bounding box center [204, 129] width 83 height 83
type input "C:\fakepath\INFERNO-02.jpg"
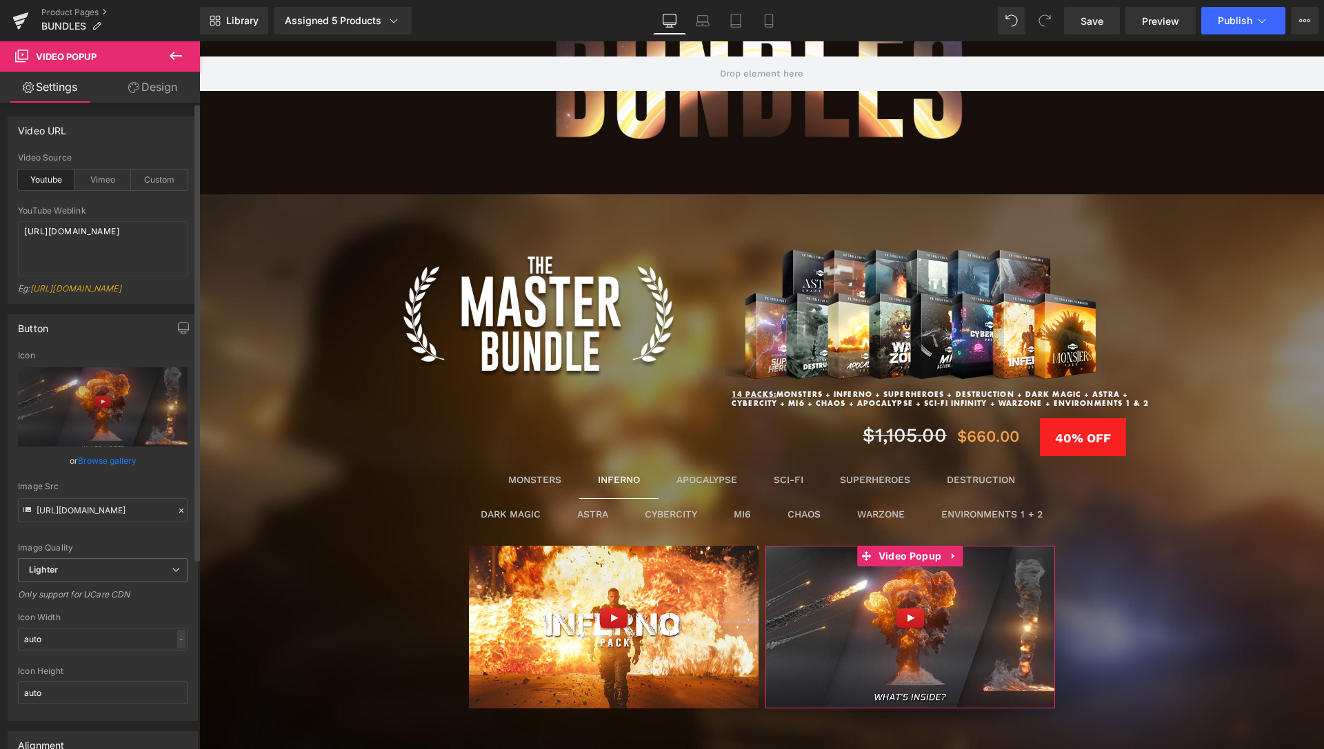
click at [108, 472] on link "Browse gallery" at bounding box center [107, 461] width 59 height 24
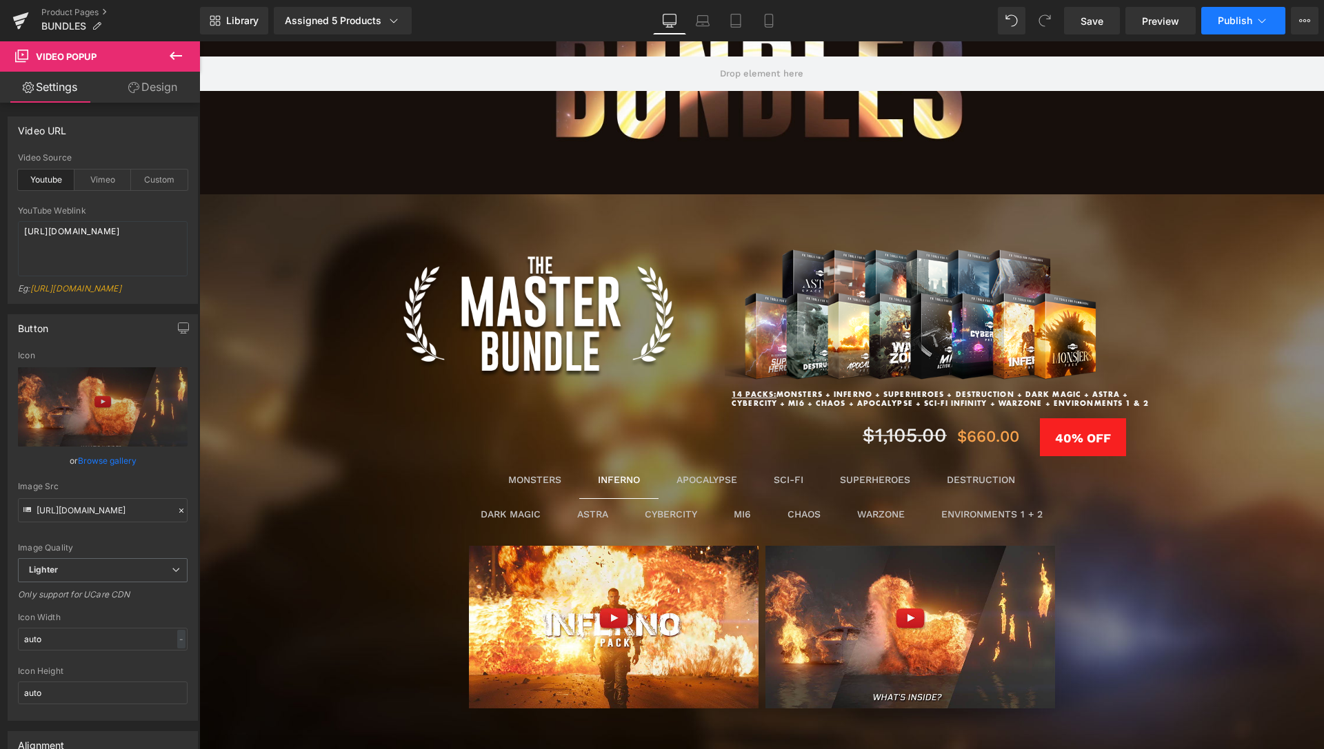
click at [1270, 18] on button "Publish" at bounding box center [1243, 21] width 84 height 28
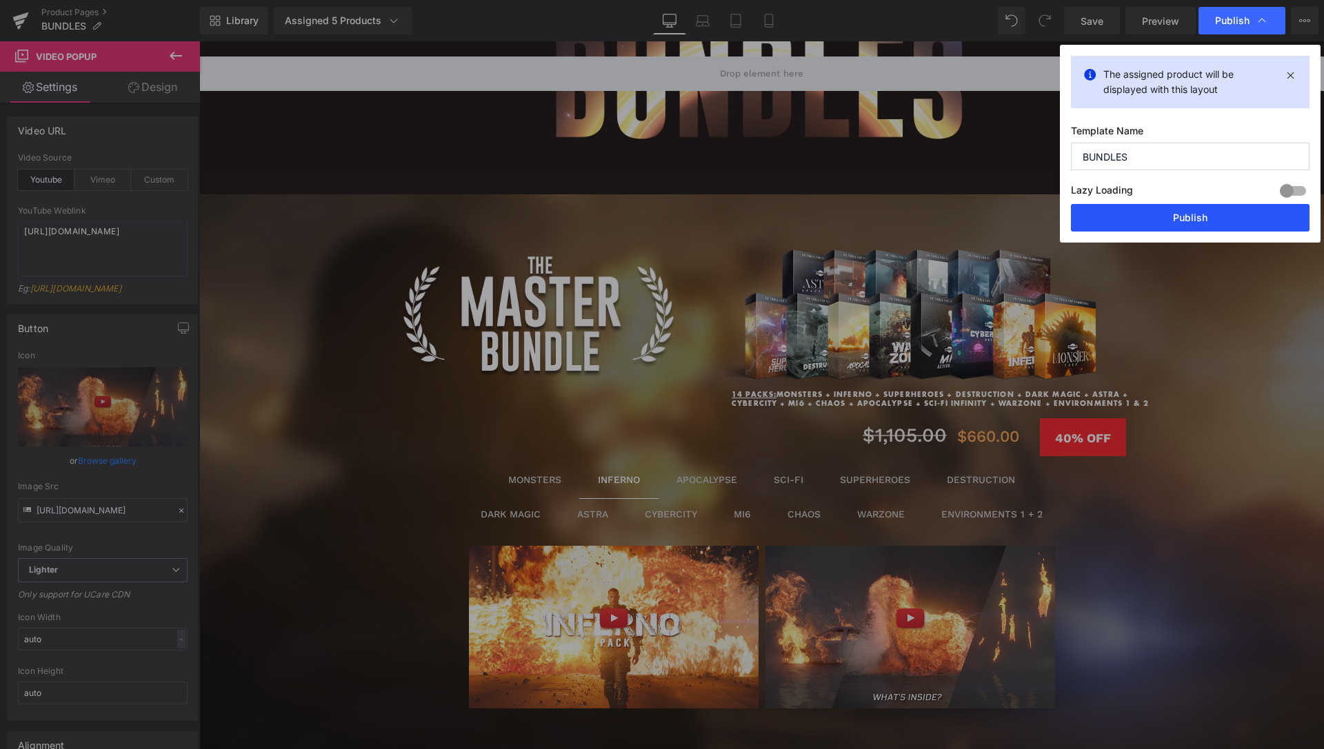
click at [1188, 217] on button "Publish" at bounding box center [1190, 218] width 239 height 28
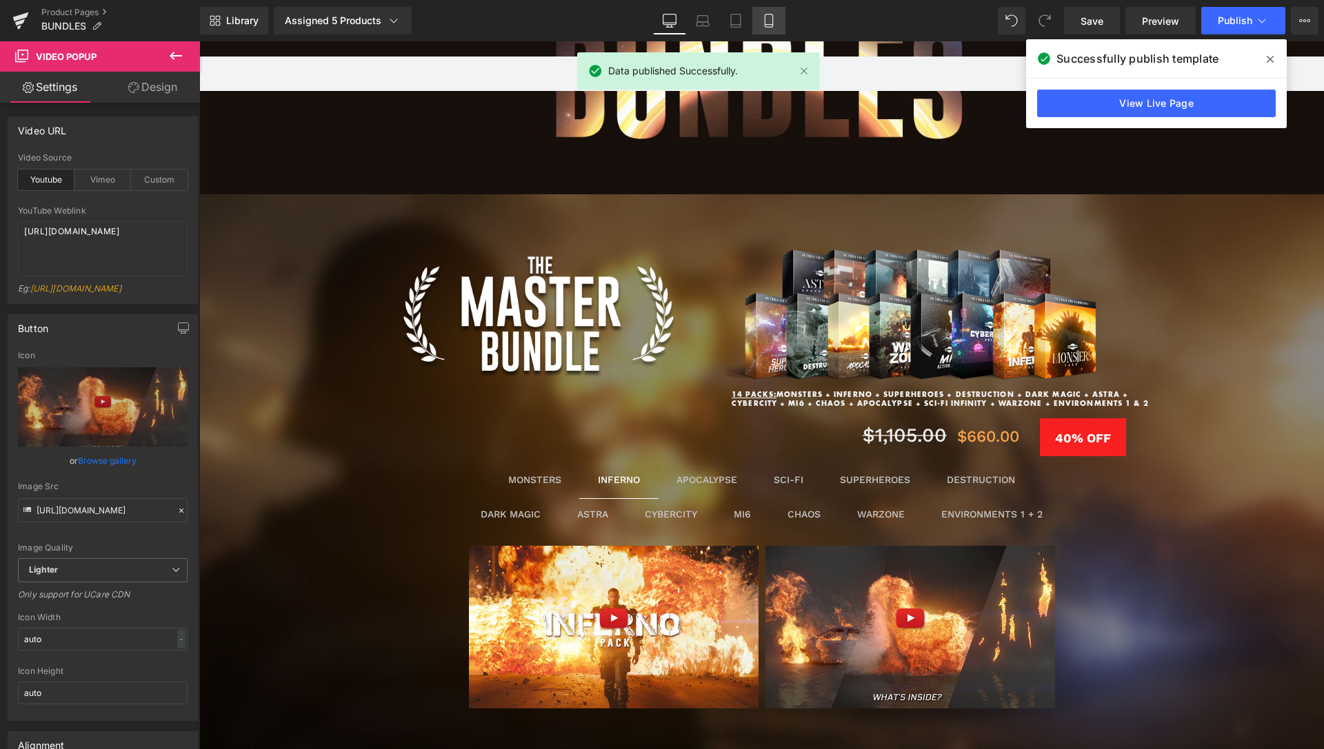
click at [758, 22] on link "Mobile" at bounding box center [768, 21] width 33 height 28
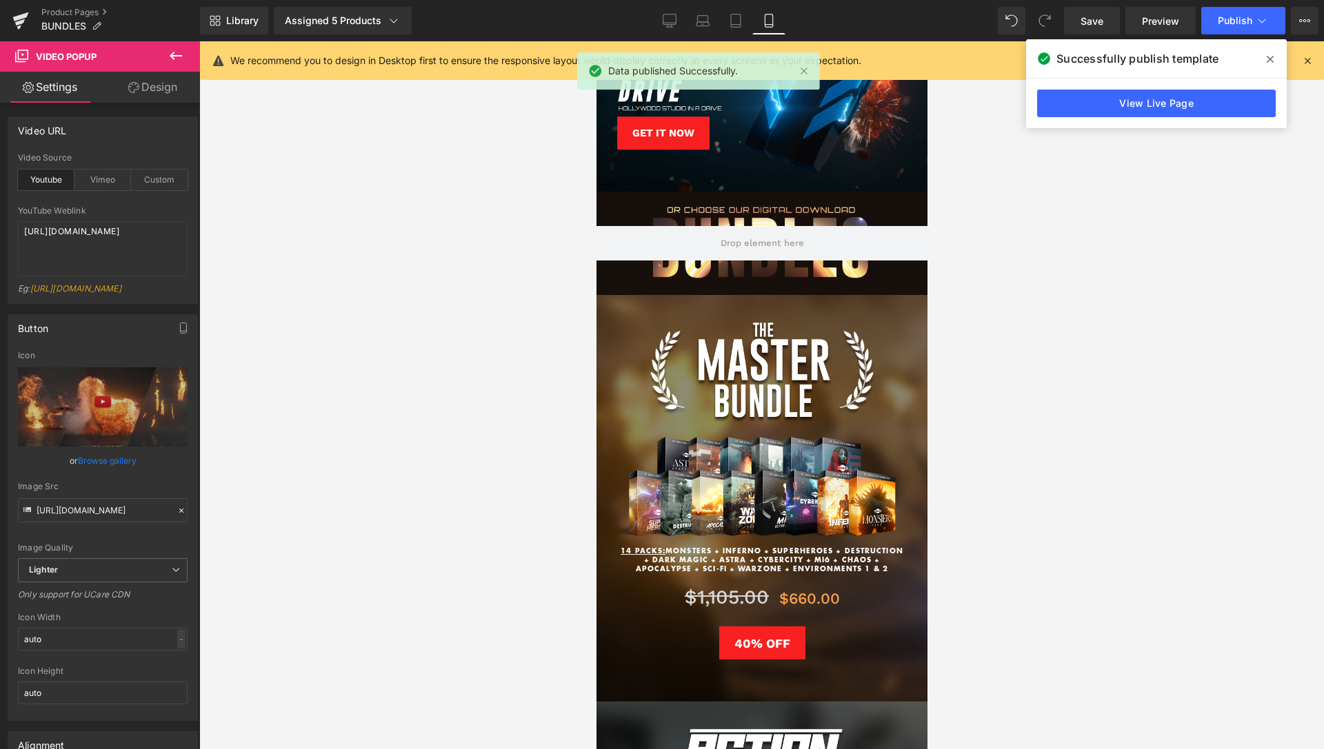
scroll to position [211, 0]
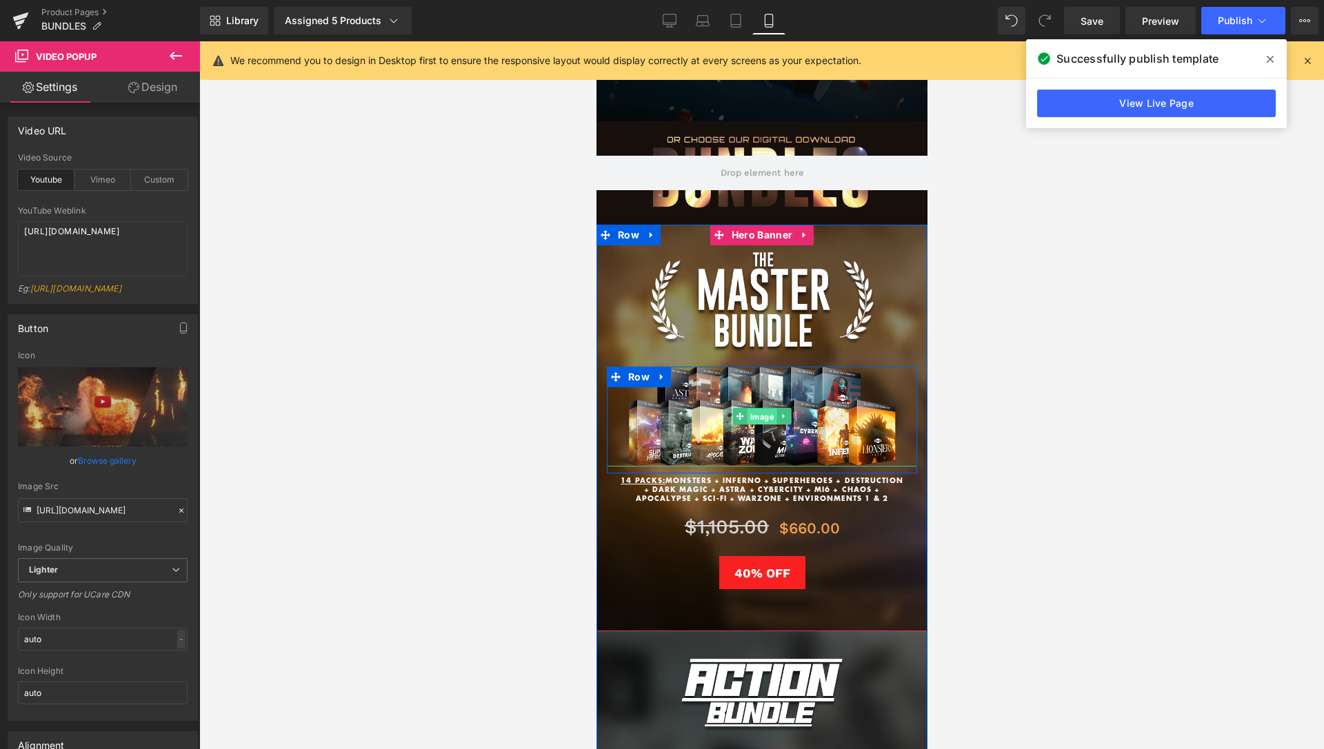
click at [754, 412] on span "Image" at bounding box center [762, 417] width 30 height 17
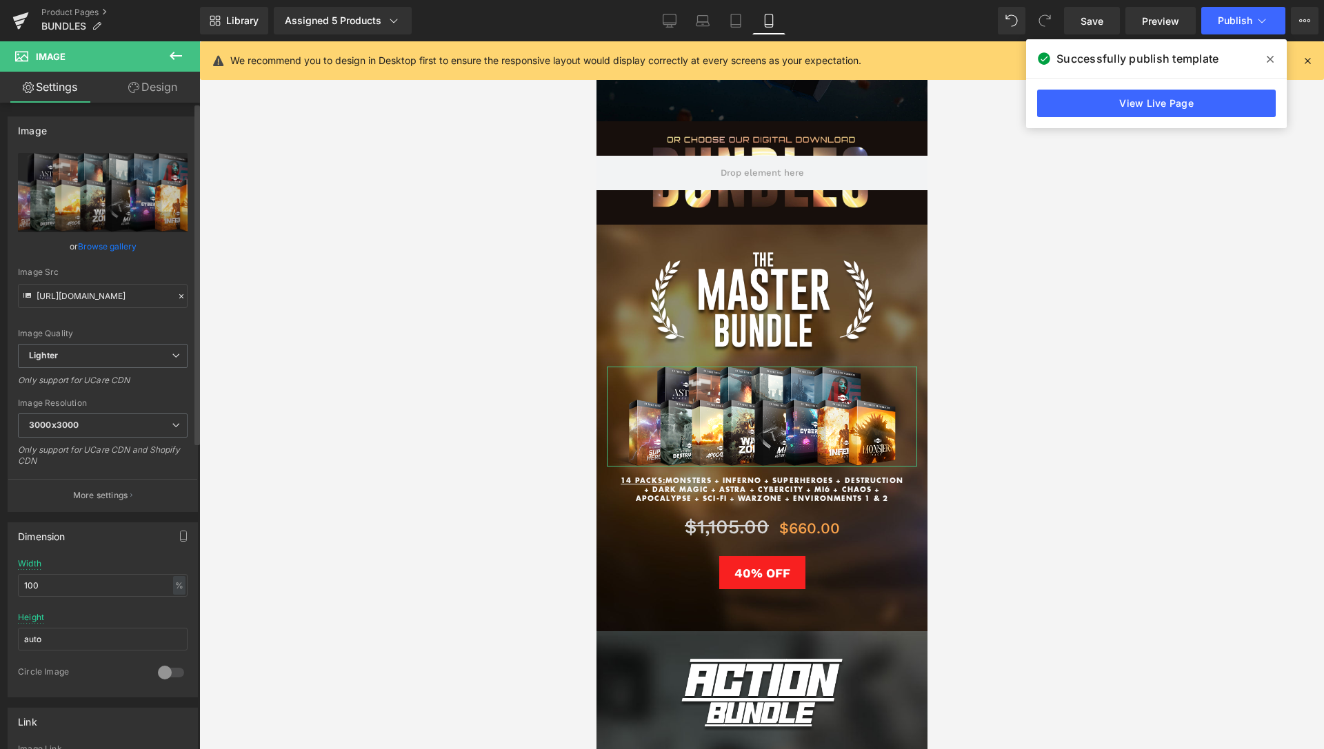
click at [112, 250] on link "Browse gallery" at bounding box center [107, 246] width 59 height 24
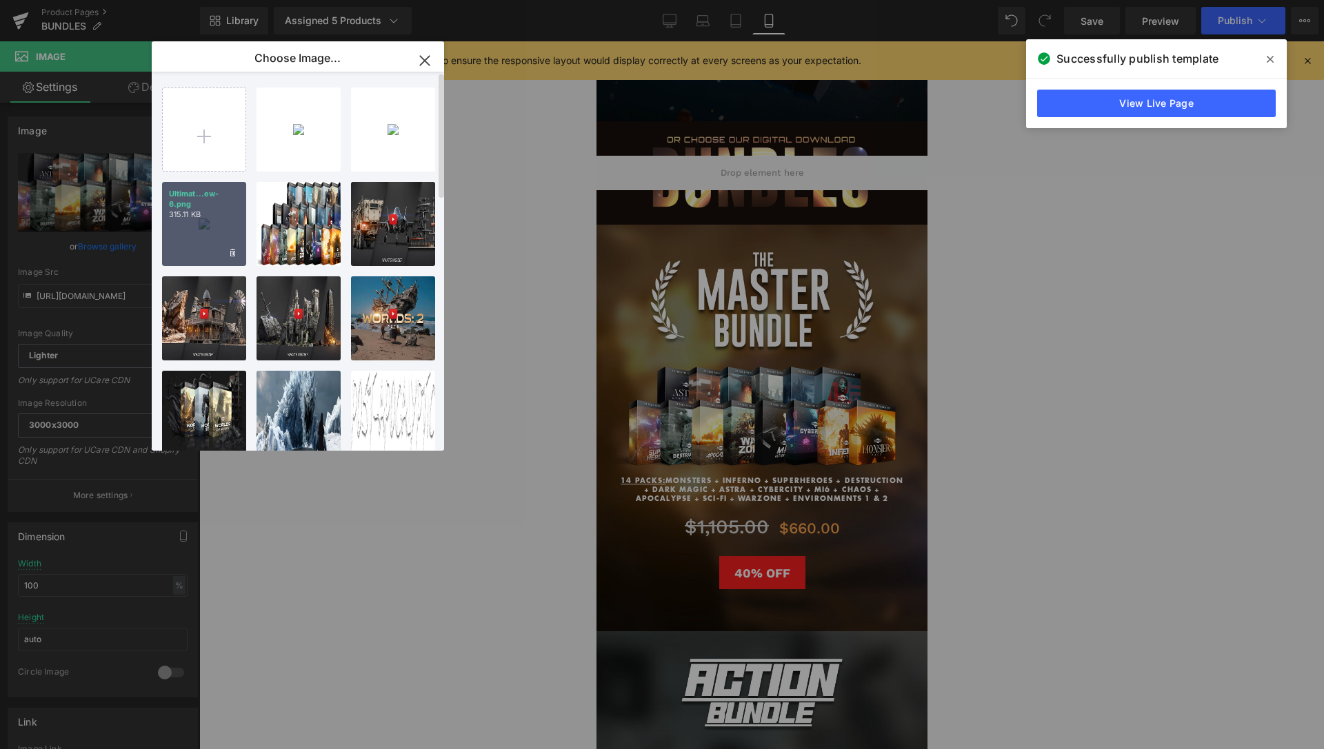
click at [199, 230] on div "Ultimat...ew-6.png 315.11 KB" at bounding box center [204, 224] width 84 height 84
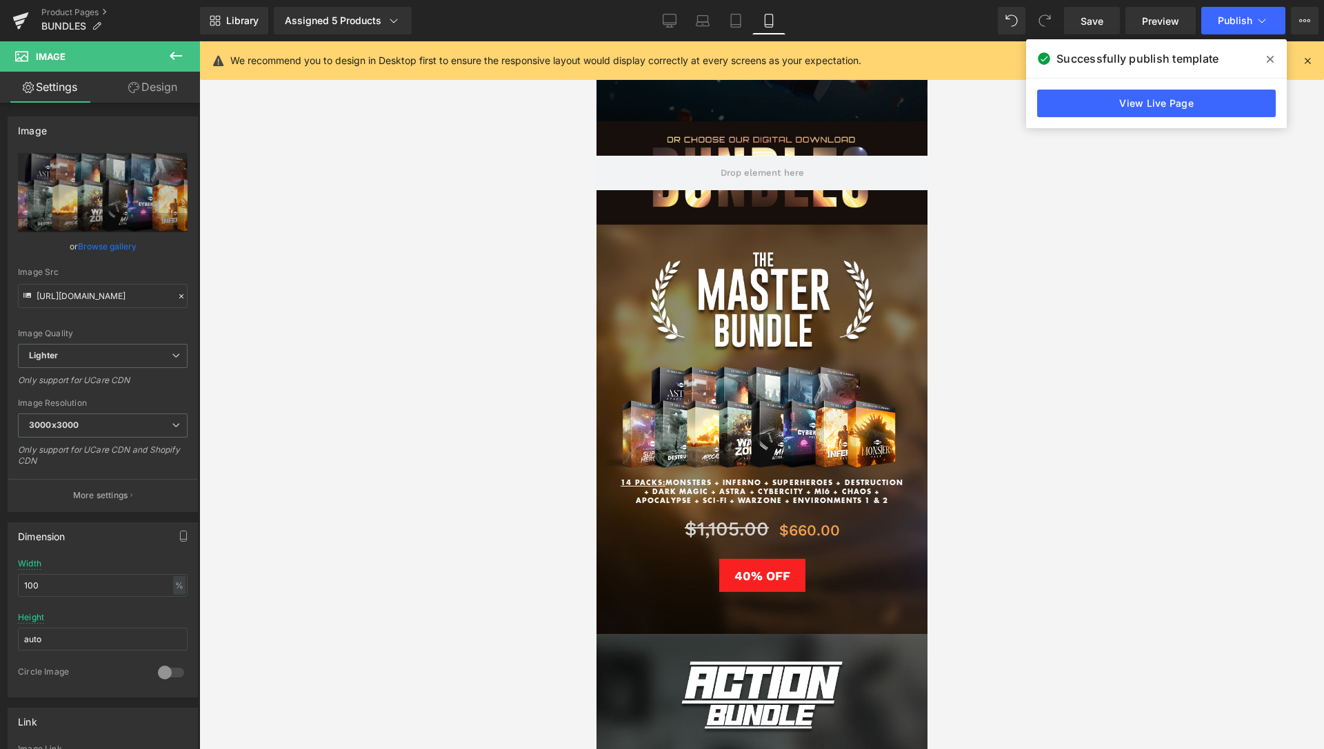
click at [0, 0] on span at bounding box center [0, 0] width 0 height 0
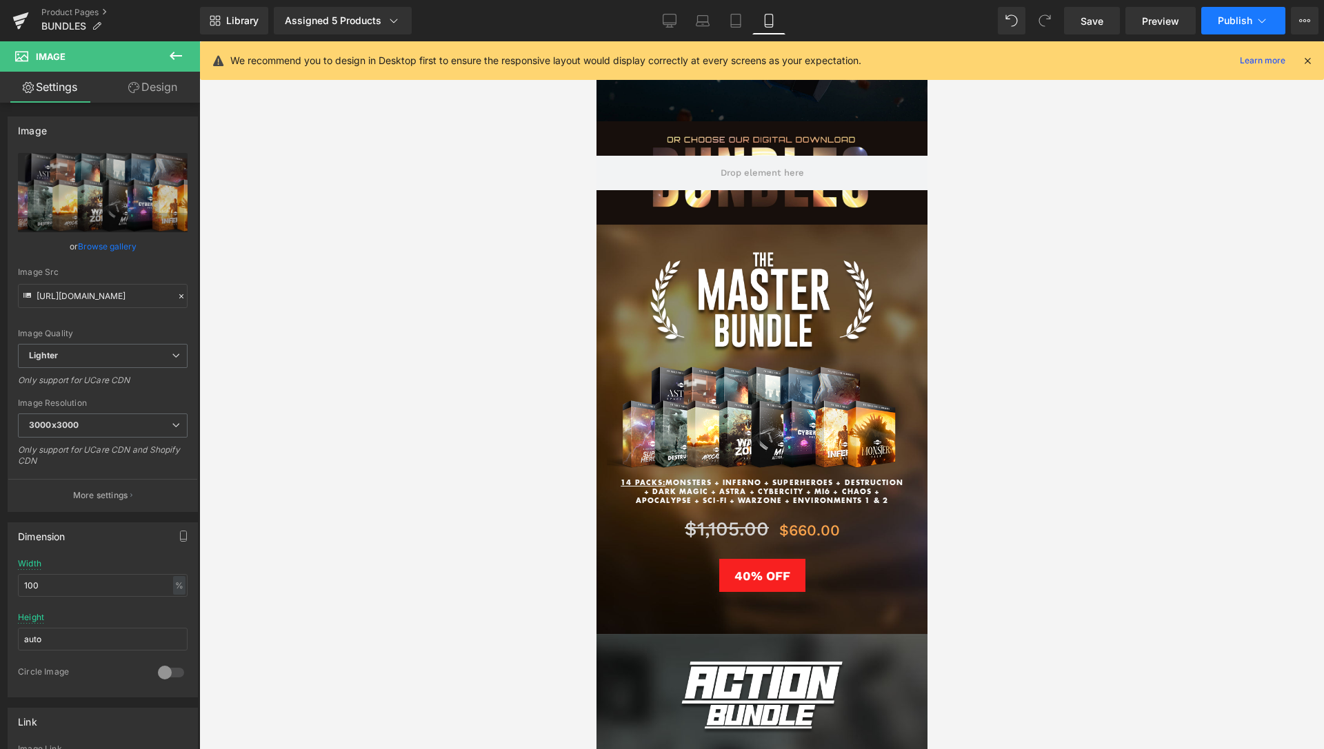
click at [1264, 17] on icon at bounding box center [1262, 21] width 14 height 14
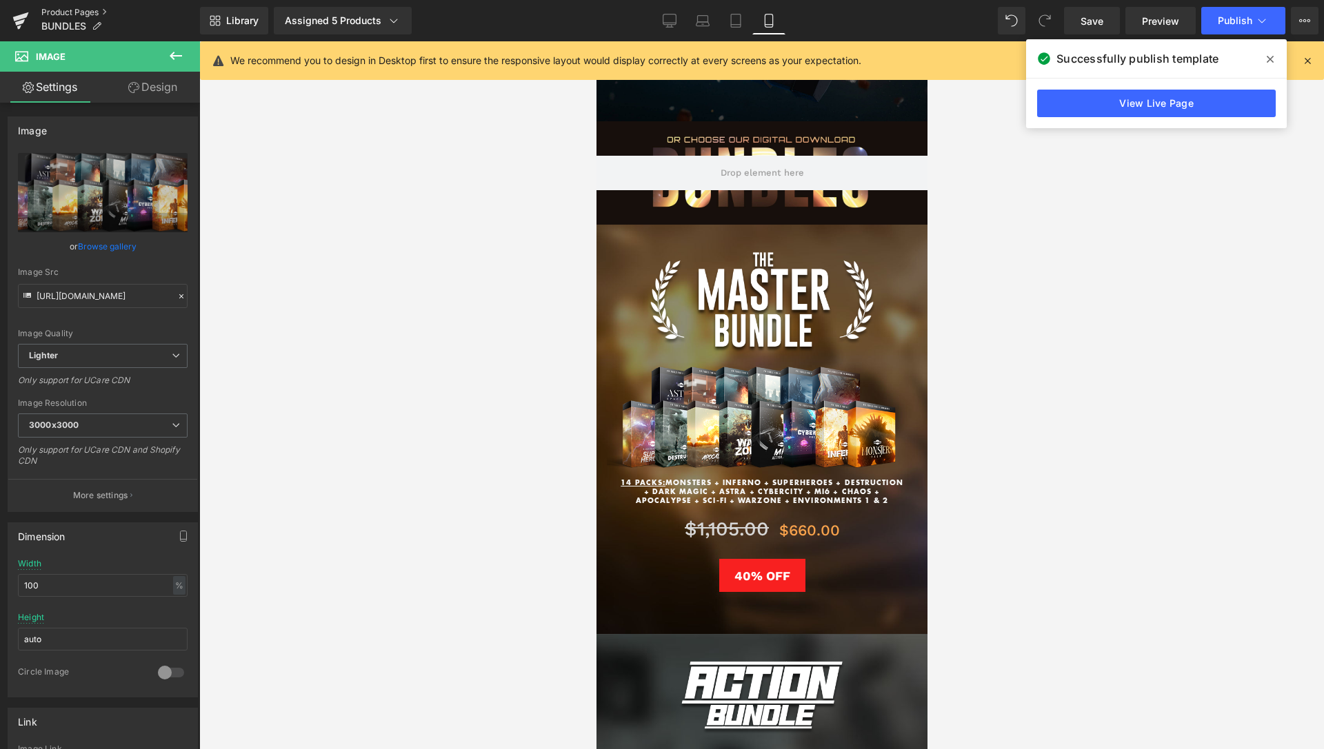
click at [74, 8] on link "Product Pages" at bounding box center [120, 12] width 159 height 11
